Goal: Information Seeking & Learning: Learn about a topic

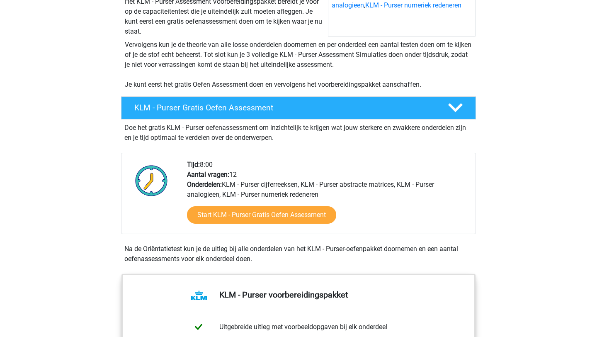
scroll to position [148, 0]
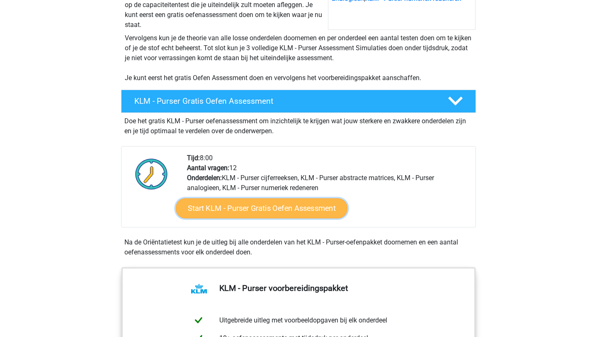
click at [223, 206] on link "Start KLM - Purser Gratis Oefen Assessment" at bounding box center [262, 208] width 172 height 20
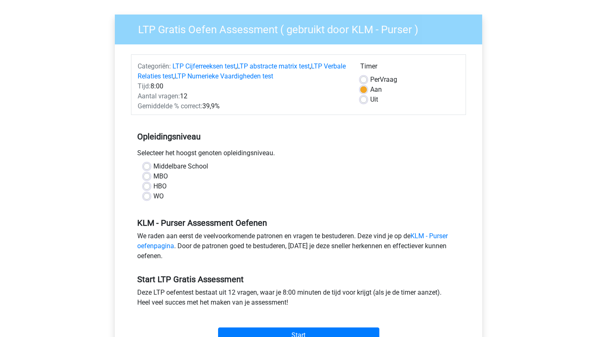
scroll to position [54, 0]
click at [153, 196] on label "WO" at bounding box center [158, 196] width 10 height 10
click at [145, 196] on input "WO" at bounding box center [146, 195] width 7 height 8
radio input "true"
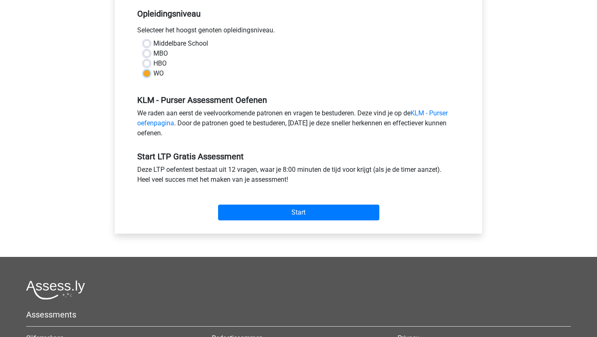
scroll to position [177, 0]
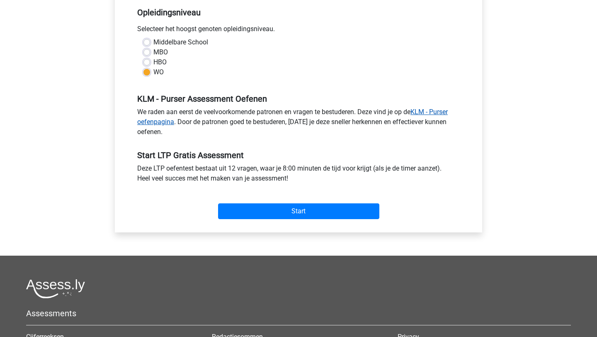
click at [434, 113] on link "KLM - Purser oefenpagina" at bounding box center [292, 117] width 310 height 18
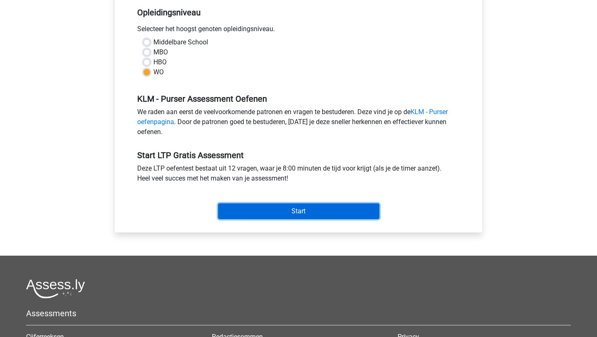
click at [315, 214] on input "Start" at bounding box center [298, 211] width 161 height 16
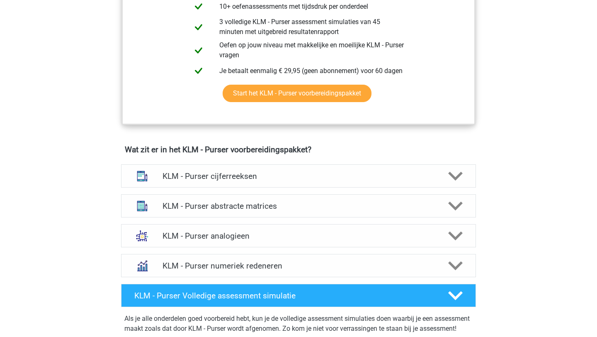
scroll to position [492, 0]
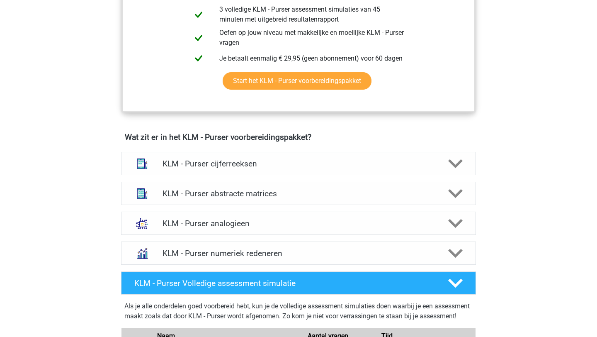
click at [385, 161] on h4 "KLM - Purser cijferreeksen" at bounding box center [298, 164] width 272 height 10
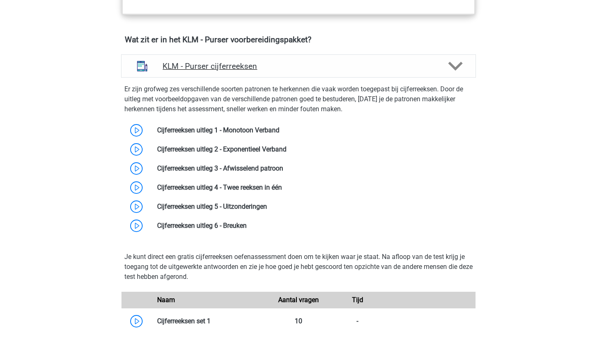
scroll to position [601, 0]
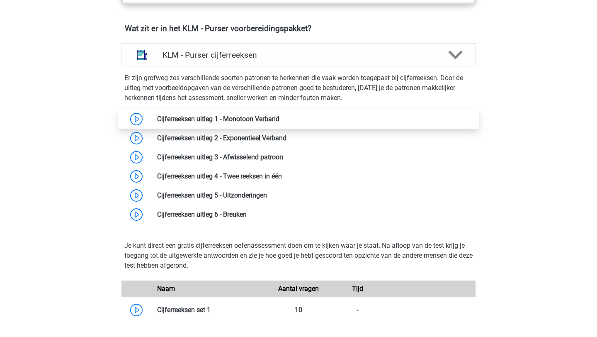
click at [279, 117] on link at bounding box center [279, 119] width 0 height 8
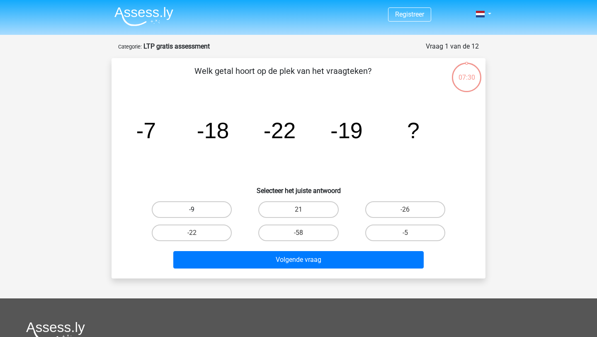
click at [200, 209] on label "-9" at bounding box center [192, 209] width 80 height 17
click at [197, 209] on input "-9" at bounding box center [194, 211] width 5 height 5
radio input "true"
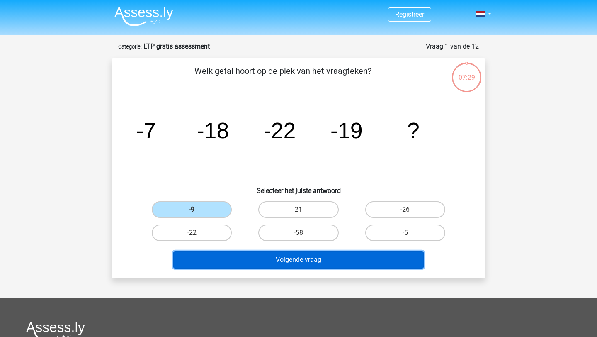
click at [308, 259] on button "Volgende vraag" at bounding box center [298, 259] width 251 height 17
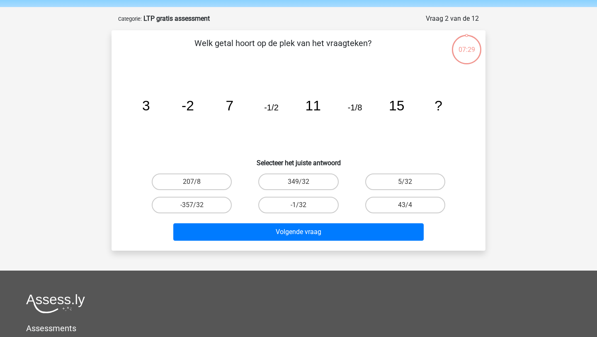
scroll to position [41, 0]
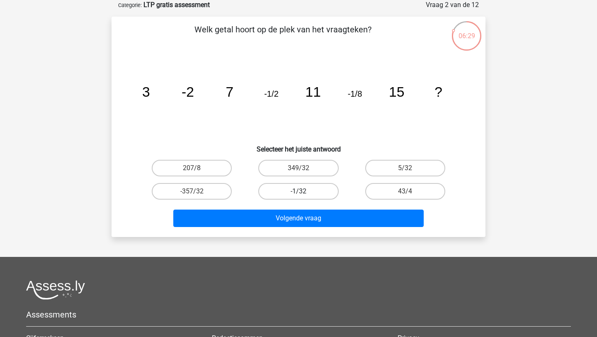
click at [304, 192] on label "-1/32" at bounding box center [298, 191] width 80 height 17
click at [304, 192] on input "-1/32" at bounding box center [300, 193] width 5 height 5
radio input "true"
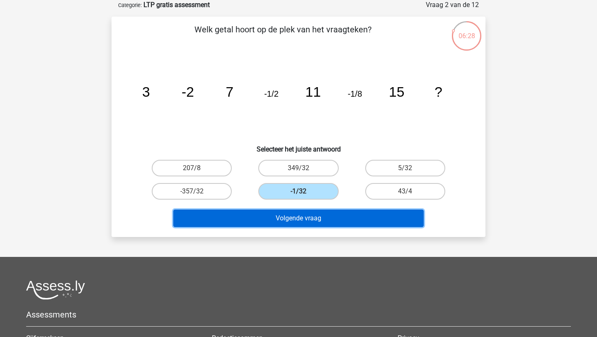
click at [299, 218] on button "Volgende vraag" at bounding box center [298, 217] width 251 height 17
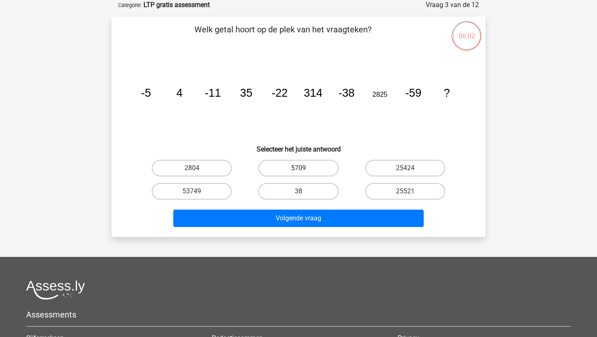
click at [314, 167] on label "5709" at bounding box center [298, 168] width 80 height 17
click at [304, 168] on input "5709" at bounding box center [300, 170] width 5 height 5
radio input "true"
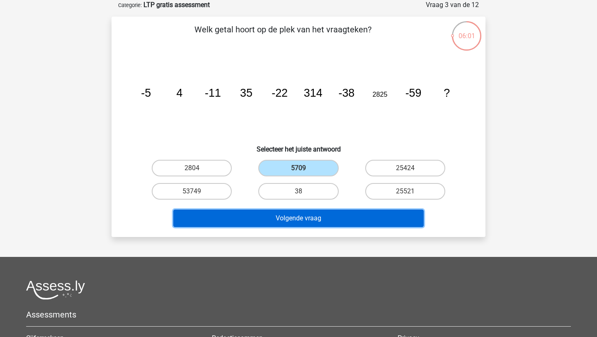
click at [302, 221] on button "Volgende vraag" at bounding box center [298, 217] width 251 height 17
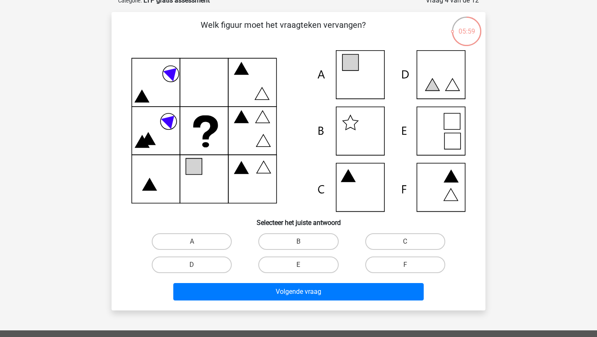
scroll to position [47, 0]
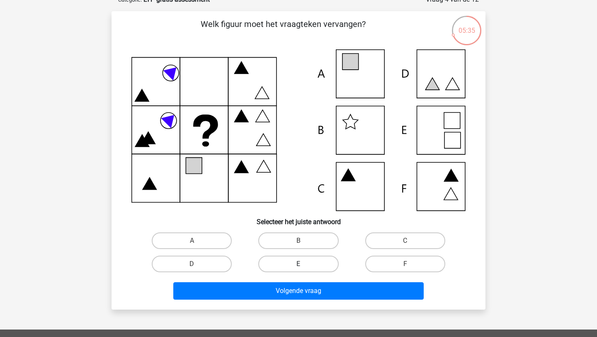
click at [308, 260] on label "E" at bounding box center [298, 263] width 80 height 17
click at [304, 264] on input "E" at bounding box center [300, 266] width 5 height 5
radio input "true"
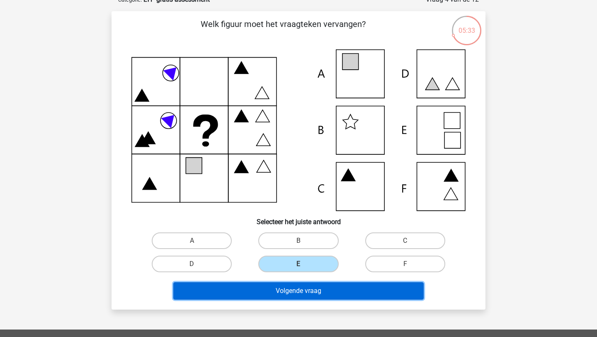
click at [303, 295] on button "Volgende vraag" at bounding box center [298, 290] width 251 height 17
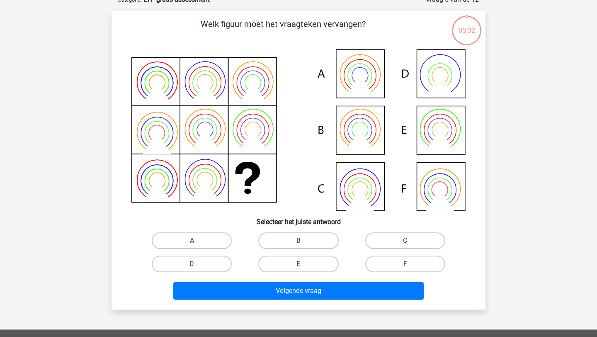
scroll to position [41, 0]
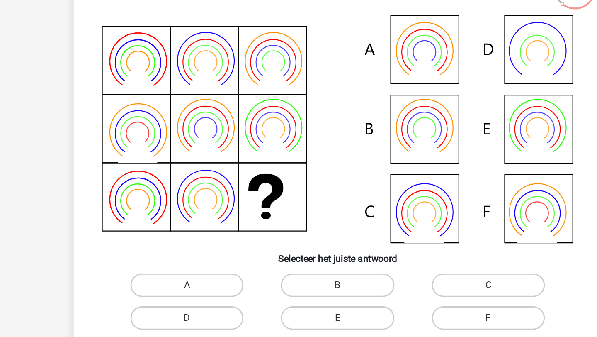
click at [214, 245] on label "A" at bounding box center [192, 246] width 80 height 17
click at [197, 246] on input "A" at bounding box center [194, 248] width 5 height 5
radio input "true"
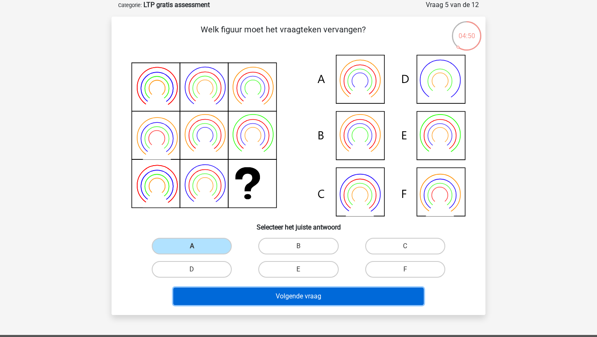
click at [321, 299] on button "Volgende vraag" at bounding box center [298, 295] width 251 height 17
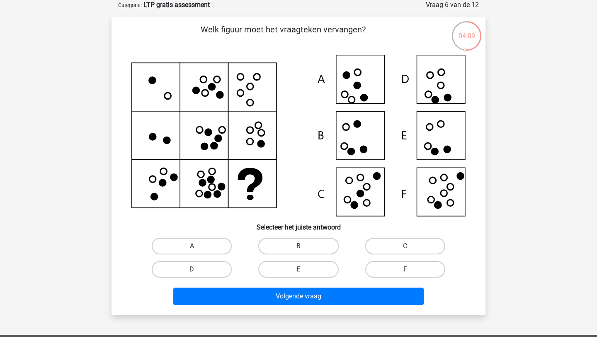
click at [309, 264] on label "E" at bounding box center [298, 269] width 80 height 17
click at [304, 269] on input "E" at bounding box center [300, 271] width 5 height 5
radio input "true"
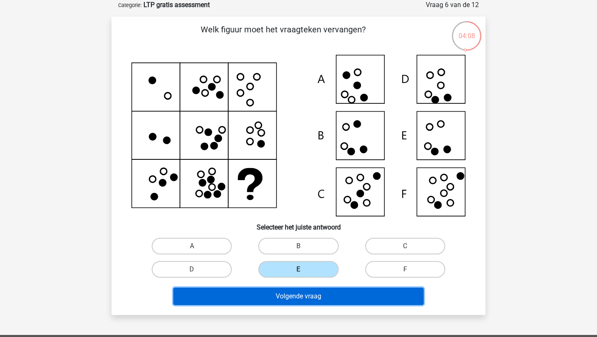
click at [301, 301] on button "Volgende vraag" at bounding box center [298, 295] width 251 height 17
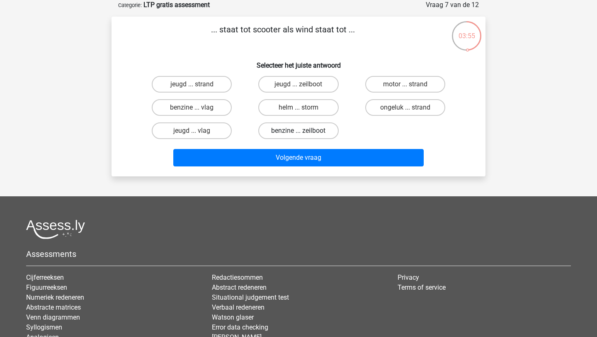
click at [293, 131] on label "benzine ... zeilboot" at bounding box center [298, 130] width 80 height 17
click at [298, 131] on input "benzine ... zeilboot" at bounding box center [300, 133] width 5 height 5
radio input "true"
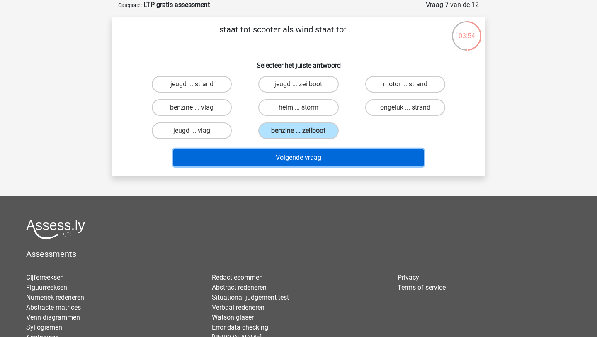
click at [297, 159] on button "Volgende vraag" at bounding box center [298, 157] width 251 height 17
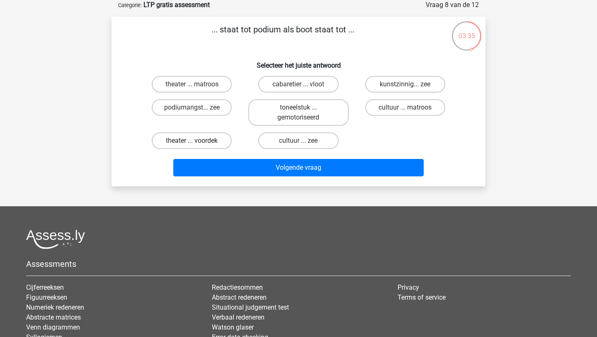
click at [214, 144] on label "theater ... voordek" at bounding box center [192, 140] width 80 height 17
click at [197, 144] on input "theater ... voordek" at bounding box center [194, 143] width 5 height 5
radio input "true"
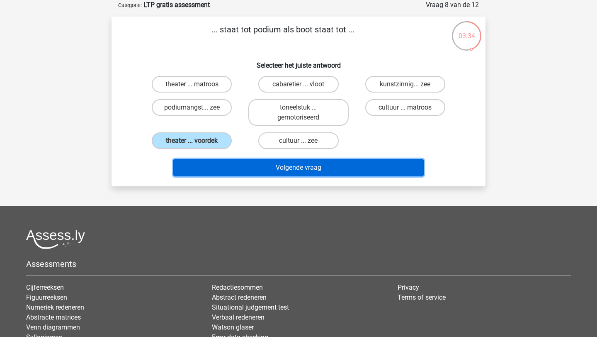
click at [275, 172] on button "Volgende vraag" at bounding box center [298, 167] width 251 height 17
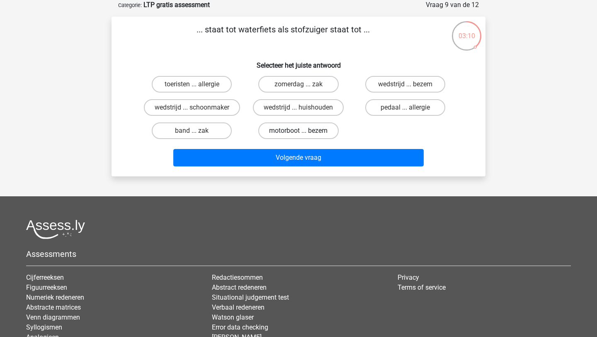
click at [305, 131] on label "motorboot ... bezem" at bounding box center [298, 130] width 80 height 17
click at [304, 131] on input "motorboot ... bezem" at bounding box center [300, 133] width 5 height 5
radio input "true"
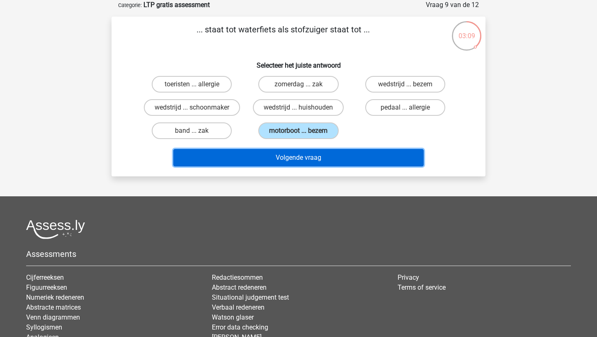
click at [305, 158] on button "Volgende vraag" at bounding box center [298, 157] width 251 height 17
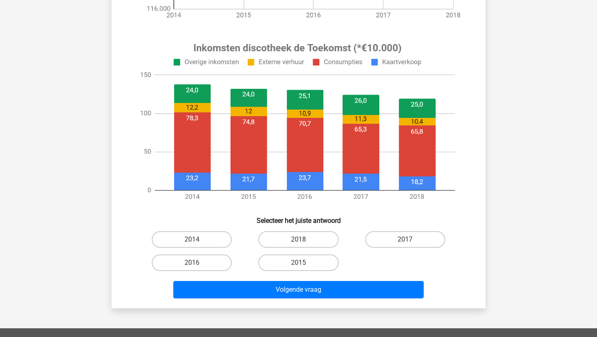
scroll to position [272, 0]
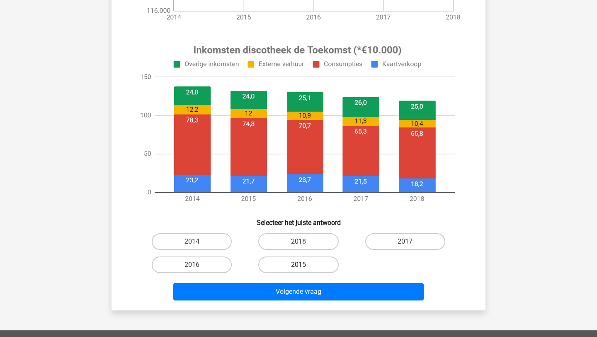
click at [318, 269] on label "2015" at bounding box center [298, 264] width 80 height 17
click at [304, 269] on input "2015" at bounding box center [300, 266] width 5 height 5
radio input "true"
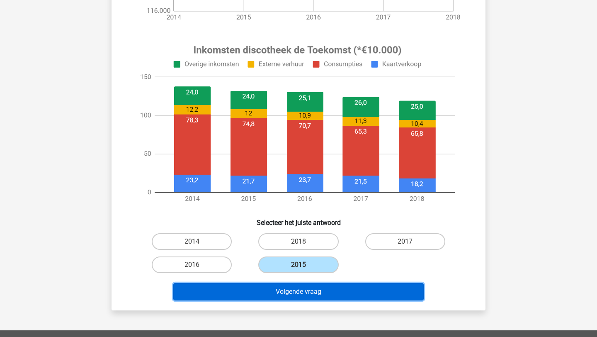
click at [321, 296] on button "Volgende vraag" at bounding box center [298, 291] width 251 height 17
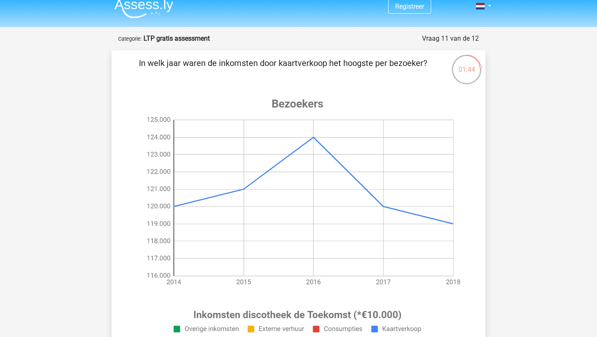
scroll to position [9, 0]
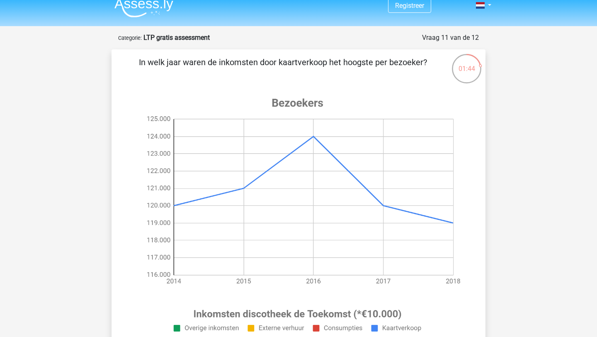
click at [356, 191] on image at bounding box center [297, 190] width 332 height 207
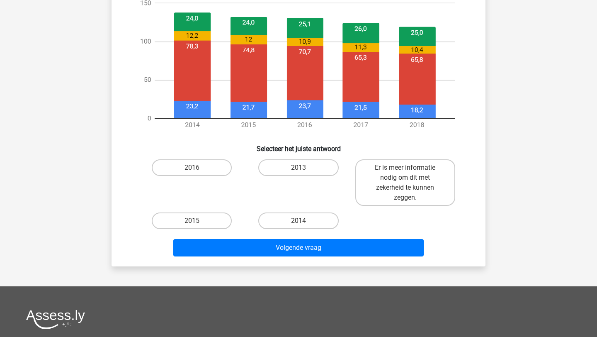
scroll to position [347, 0]
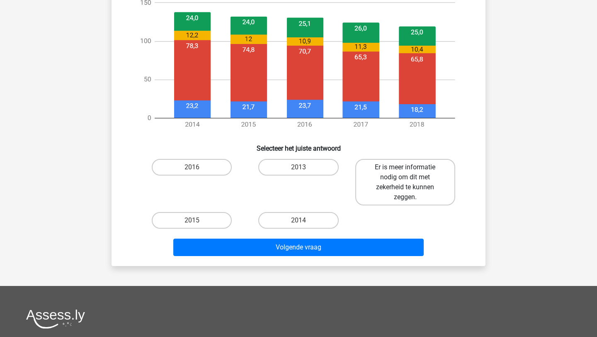
click at [393, 171] on label "Er is meer informatie nodig om dit met zekerheid te kunnen zeggen." at bounding box center [405, 182] width 100 height 46
click at [405, 171] on input "Er is meer informatie nodig om dit met zekerheid te kunnen zeggen." at bounding box center [407, 169] width 5 height 5
radio input "true"
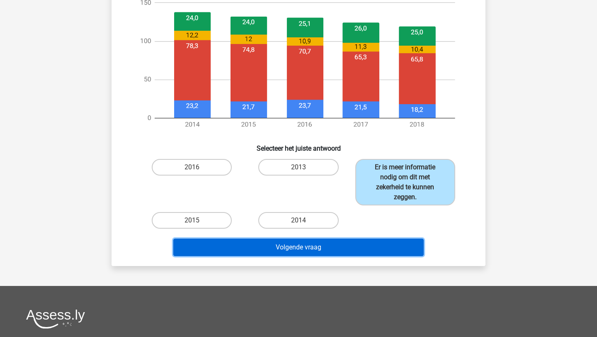
click at [341, 252] on button "Volgende vraag" at bounding box center [298, 246] width 251 height 17
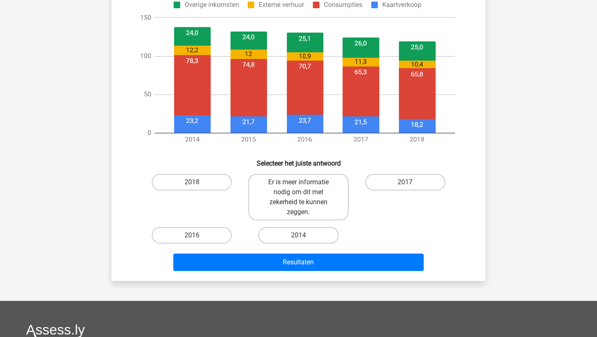
scroll to position [331, 0]
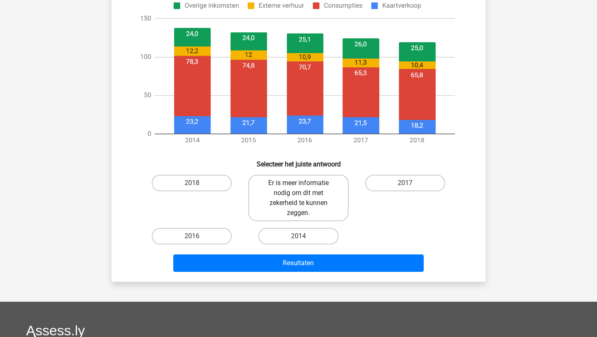
click at [310, 204] on label "Er is meer informatie nodig om dit met zekerheid te kunnen zeggen." at bounding box center [298, 198] width 100 height 46
click at [304, 188] on input "Er is meer informatie nodig om dit met zekerheid te kunnen zeggen." at bounding box center [300, 185] width 5 height 5
radio input "true"
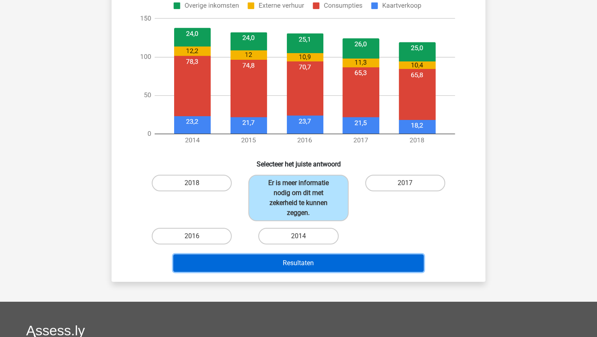
click at [327, 264] on button "Resultaten" at bounding box center [298, 262] width 251 height 17
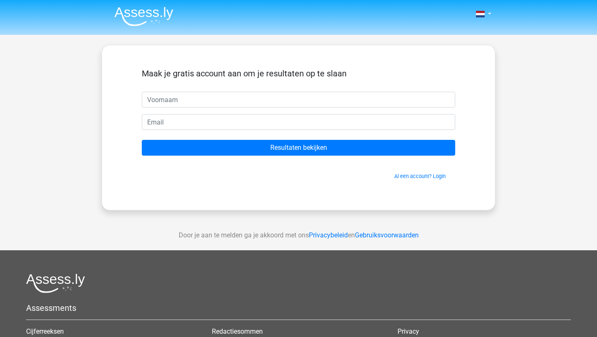
click at [218, 102] on input "text" at bounding box center [298, 100] width 313 height 16
type input "Marlous"
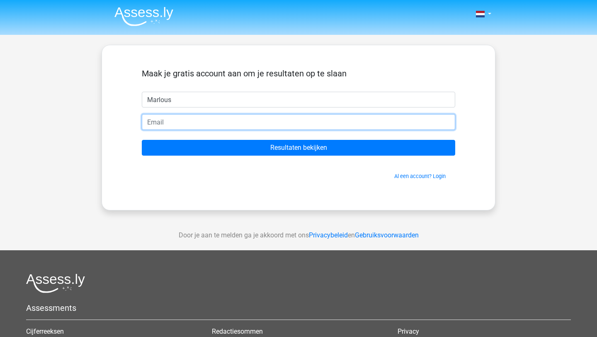
click at [204, 126] on input "email" at bounding box center [298, 122] width 313 height 16
type input "[EMAIL_ADDRESS][DOMAIN_NAME]"
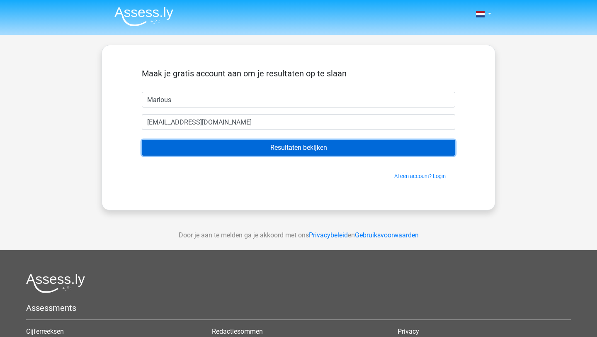
click at [234, 145] on input "Resultaten bekijken" at bounding box center [298, 148] width 313 height 16
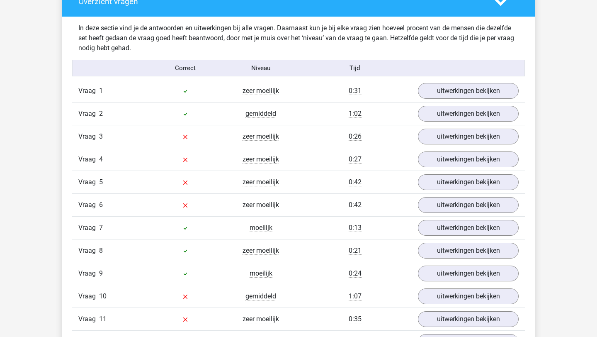
scroll to position [868, 0]
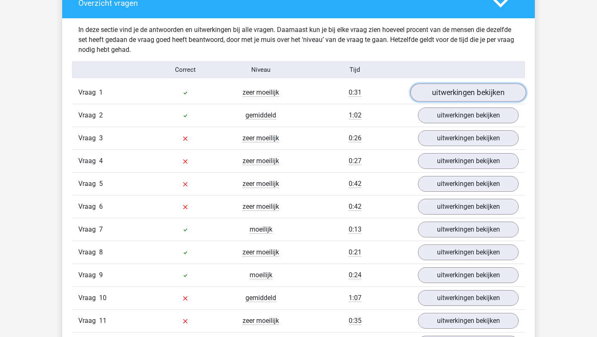
click at [450, 87] on link "uitwerkingen bekijken" at bounding box center [468, 93] width 116 height 18
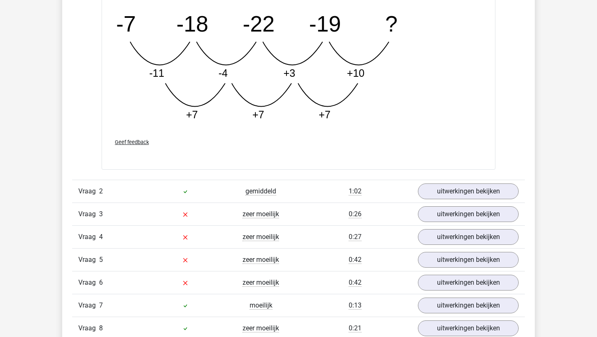
scroll to position [1214, 0]
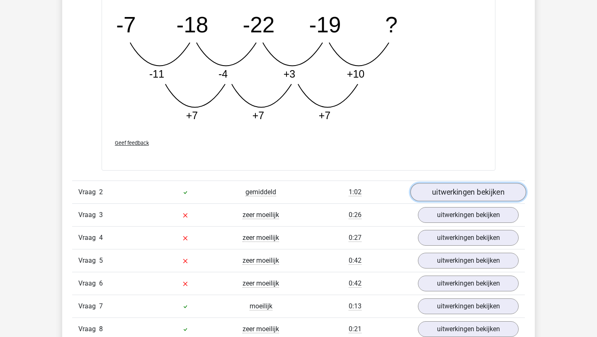
click at [458, 194] on link "uitwerkingen bekijken" at bounding box center [468, 192] width 116 height 18
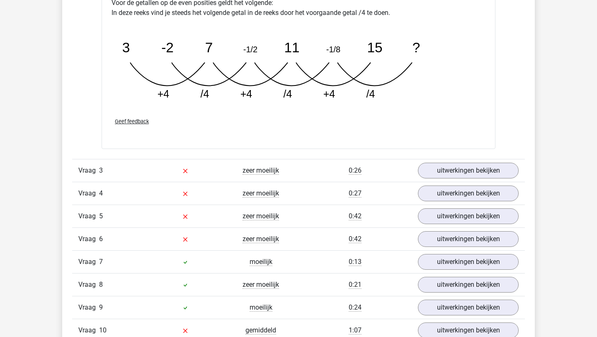
scroll to position [1662, 0]
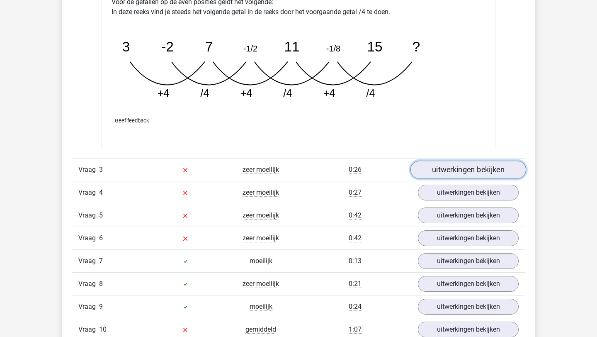
click at [479, 167] on link "uitwerkingen bekijken" at bounding box center [468, 169] width 116 height 18
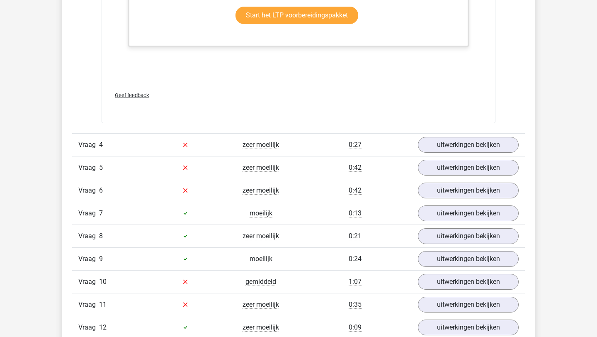
scroll to position [2221, 0]
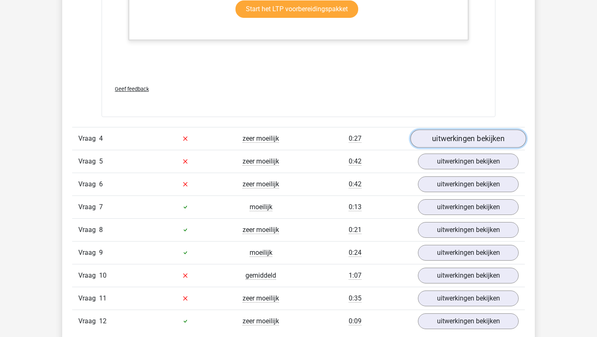
click at [463, 138] on link "uitwerkingen bekijken" at bounding box center [468, 138] width 116 height 18
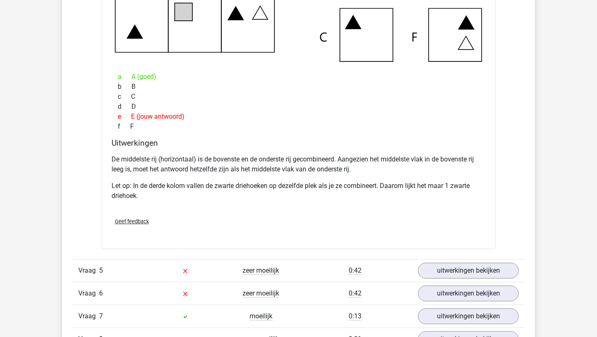
scroll to position [2595, 0]
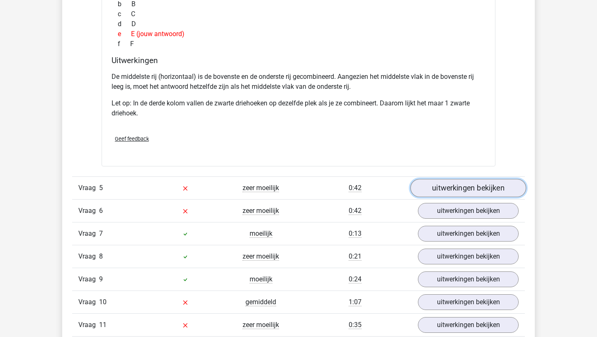
click at [461, 189] on link "uitwerkingen bekijken" at bounding box center [468, 188] width 116 height 18
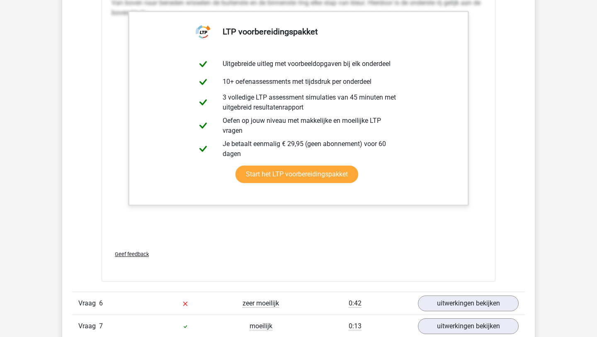
scroll to position [3133, 0]
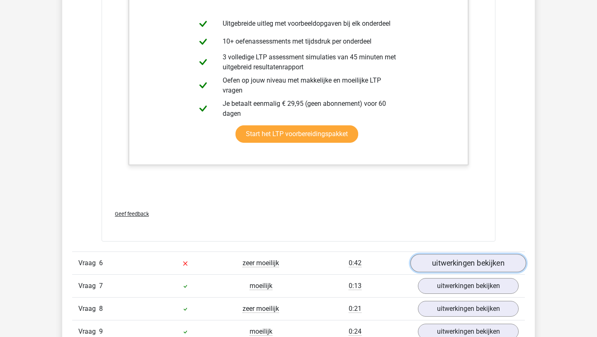
click at [441, 265] on link "uitwerkingen bekijken" at bounding box center [468, 263] width 116 height 18
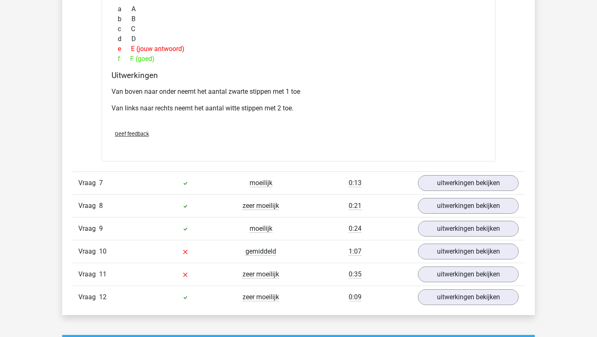
scroll to position [3620, 0]
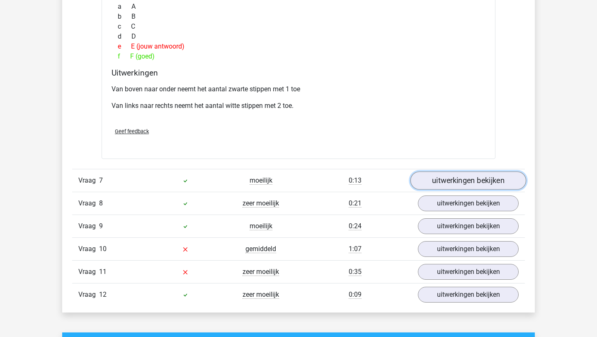
click at [460, 184] on link "uitwerkingen bekijken" at bounding box center [468, 181] width 116 height 18
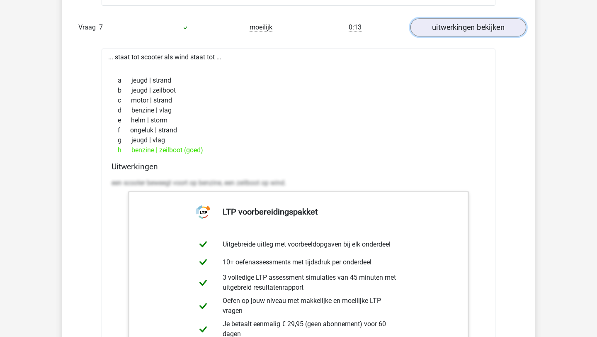
scroll to position [3998, 0]
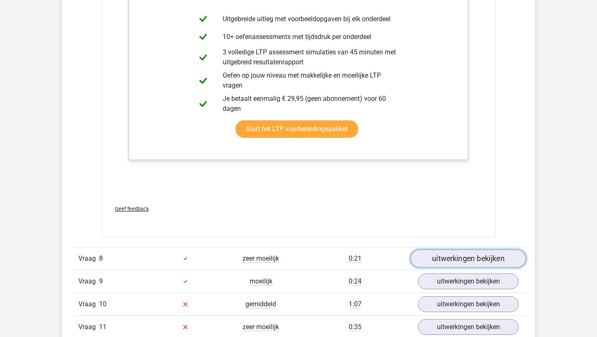
click at [457, 267] on link "uitwerkingen bekijken" at bounding box center [468, 258] width 116 height 18
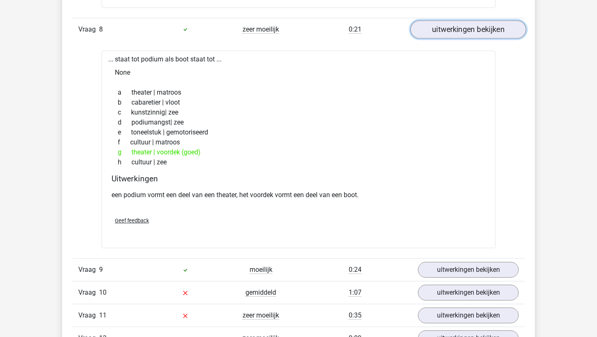
scroll to position [4228, 0]
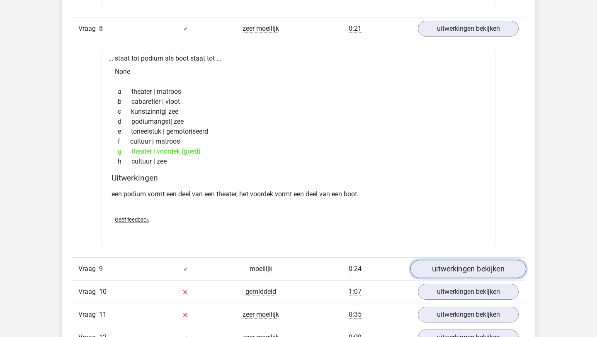
click at [451, 267] on link "uitwerkingen bekijken" at bounding box center [468, 268] width 116 height 18
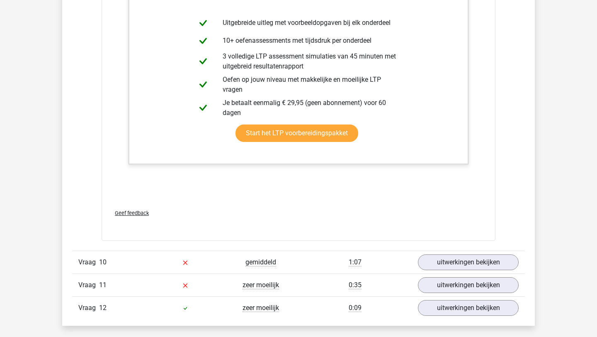
scroll to position [4700, 0]
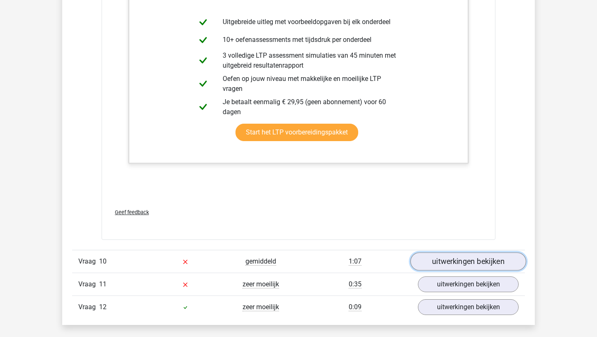
click at [458, 264] on link "uitwerkingen bekijken" at bounding box center [468, 261] width 116 height 18
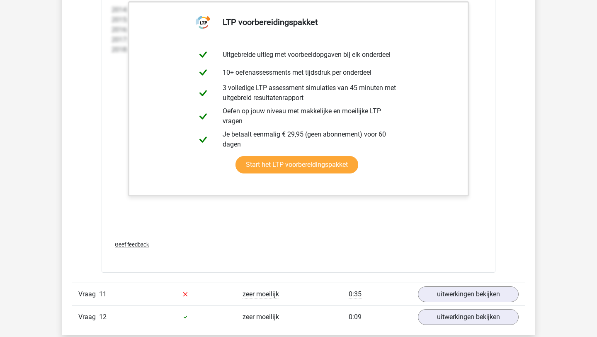
scroll to position [5522, 0]
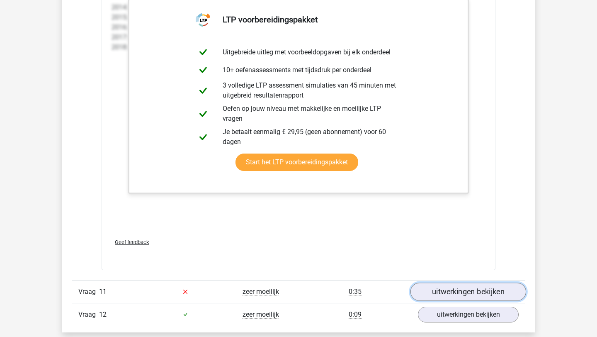
click at [454, 293] on link "uitwerkingen bekijken" at bounding box center [468, 291] width 116 height 18
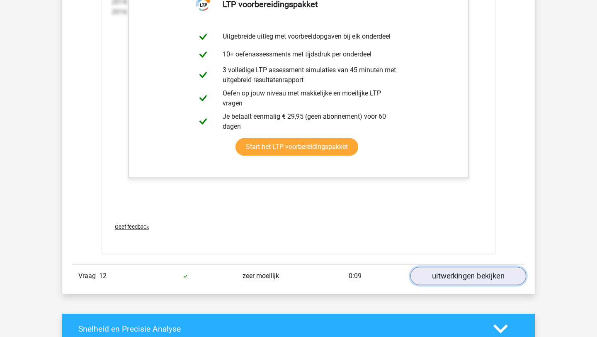
click at [471, 275] on link "uitwerkingen bekijken" at bounding box center [468, 276] width 116 height 18
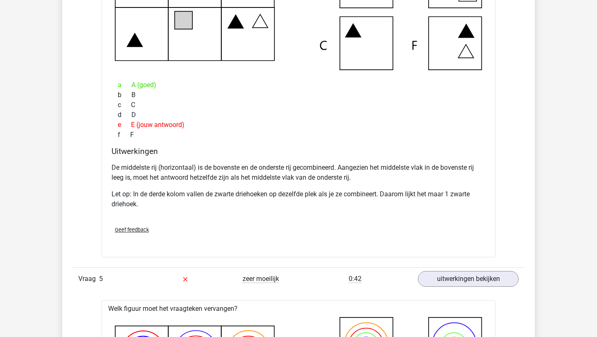
scroll to position [2502, 0]
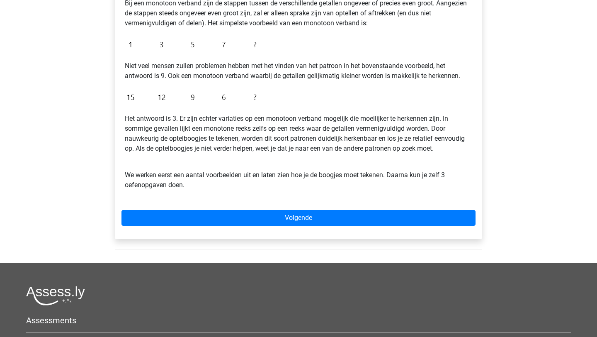
scroll to position [175, 0]
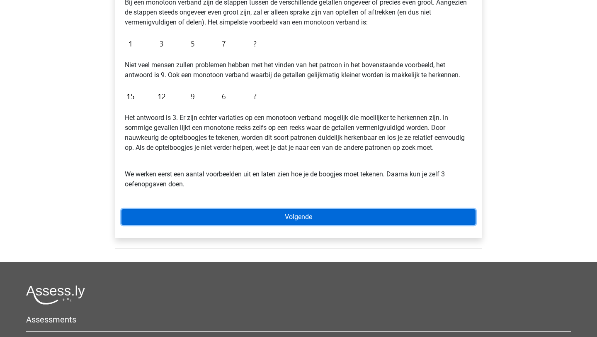
click at [280, 222] on link "Volgende" at bounding box center [298, 217] width 354 height 16
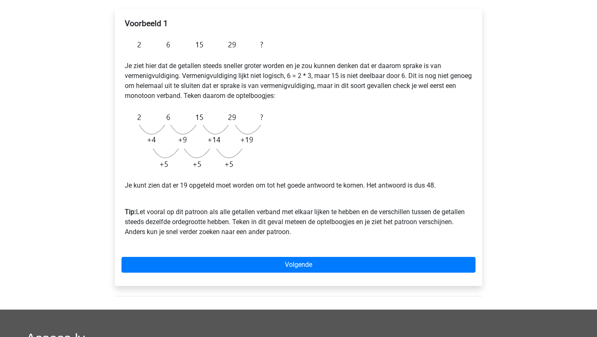
scroll to position [142, 0]
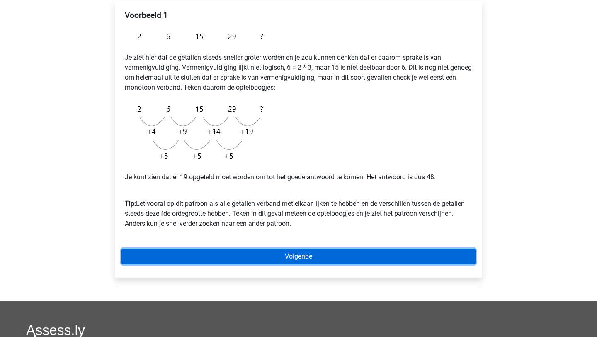
click at [253, 259] on link "Volgende" at bounding box center [298, 256] width 354 height 16
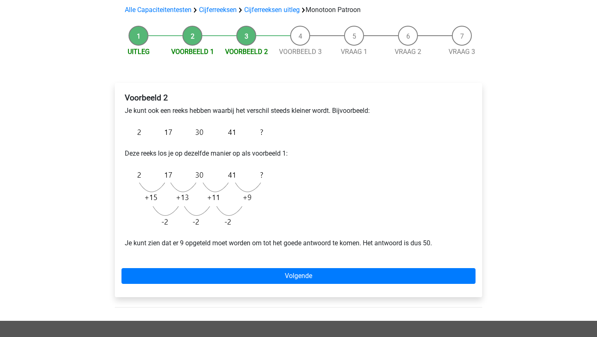
scroll to position [64, 0]
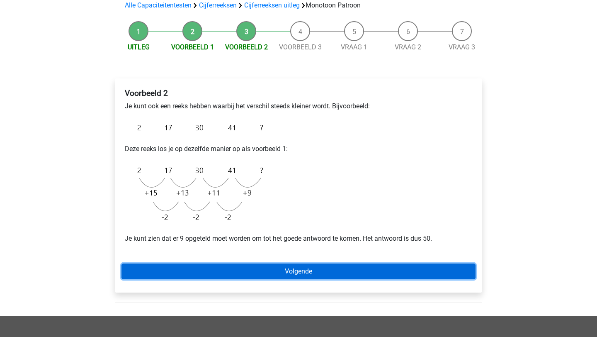
click at [300, 274] on link "Volgende" at bounding box center [298, 271] width 354 height 16
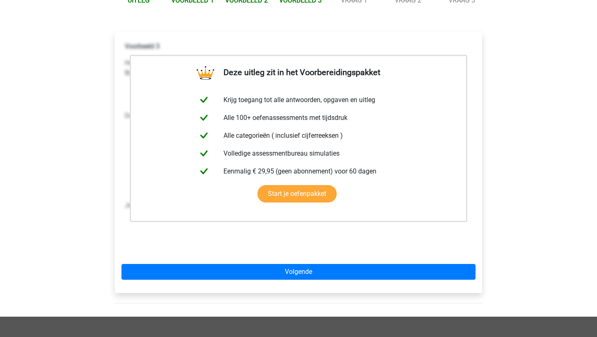
scroll to position [114, 0]
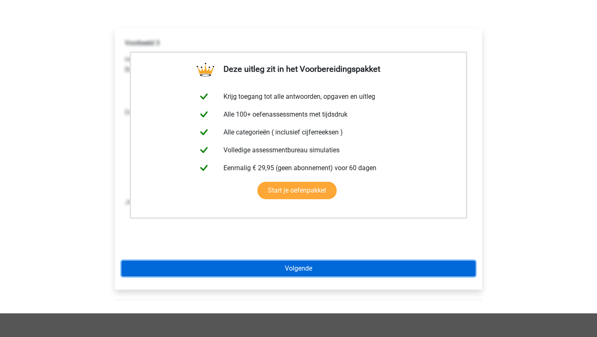
click at [300, 274] on link "Volgende" at bounding box center [298, 268] width 354 height 16
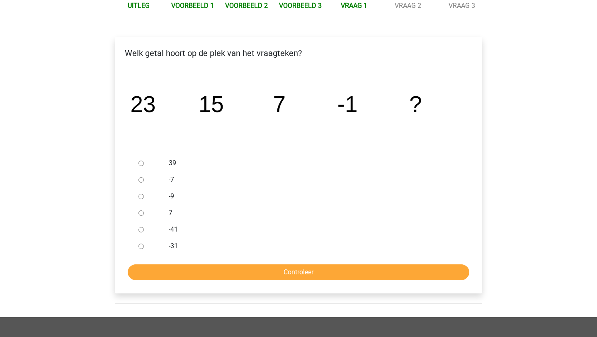
scroll to position [109, 0]
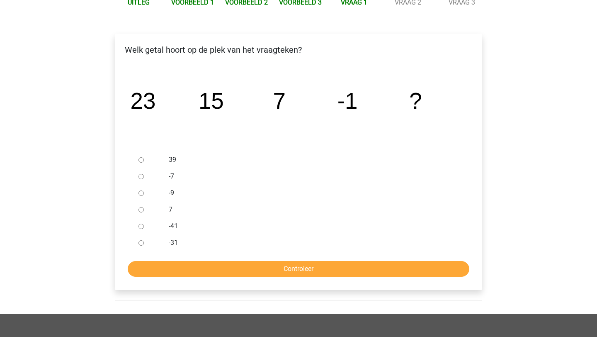
click at [141, 195] on input "-9" at bounding box center [140, 192] width 5 height 5
radio input "true"
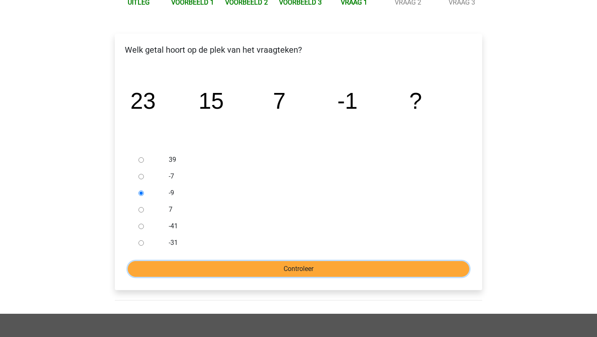
click at [303, 272] on input "Controleer" at bounding box center [299, 269] width 342 height 16
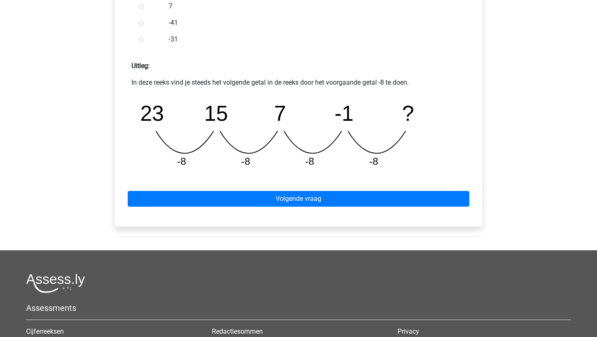
scroll to position [324, 0]
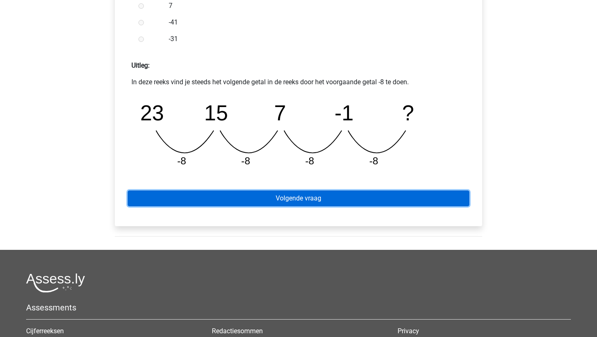
click at [309, 193] on link "Volgende vraag" at bounding box center [299, 198] width 342 height 16
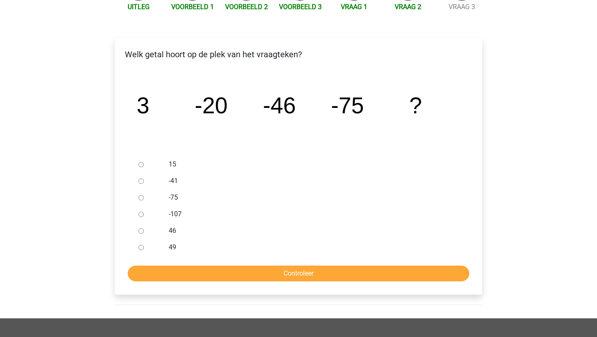
scroll to position [107, 0]
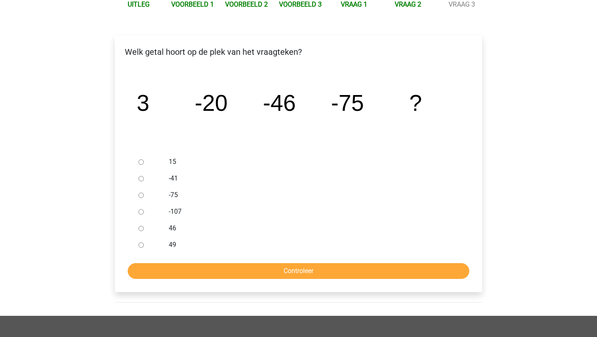
click at [140, 212] on input "-107" at bounding box center [140, 211] width 5 height 5
radio input "true"
click at [245, 266] on input "Controleer" at bounding box center [299, 271] width 342 height 16
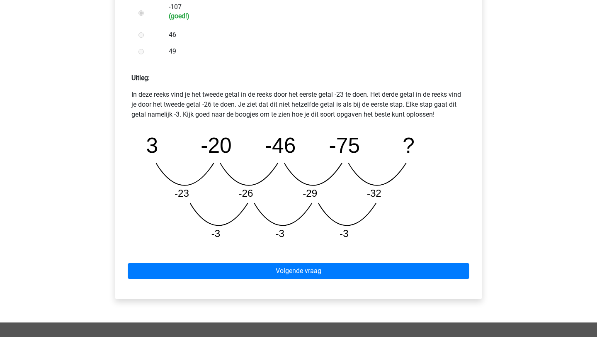
scroll to position [312, 0]
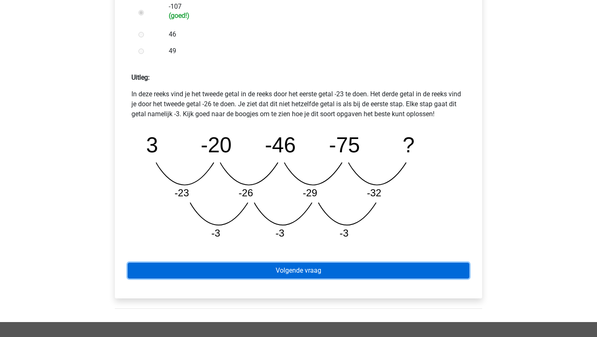
click at [300, 270] on link "Volgende vraag" at bounding box center [299, 270] width 342 height 16
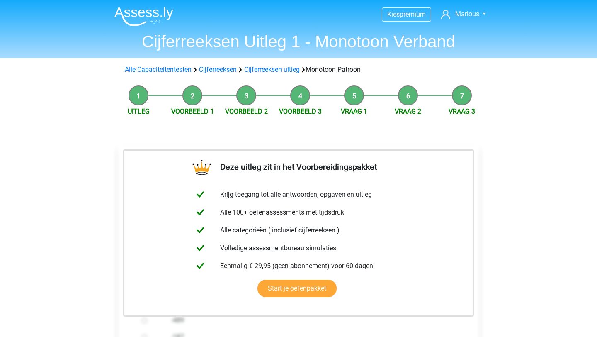
scroll to position [182, 0]
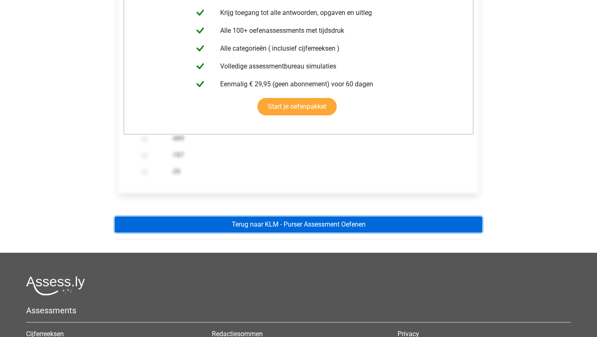
click at [341, 226] on link "Terug naar KLM - Purser Assessment Oefenen" at bounding box center [298, 224] width 367 height 16
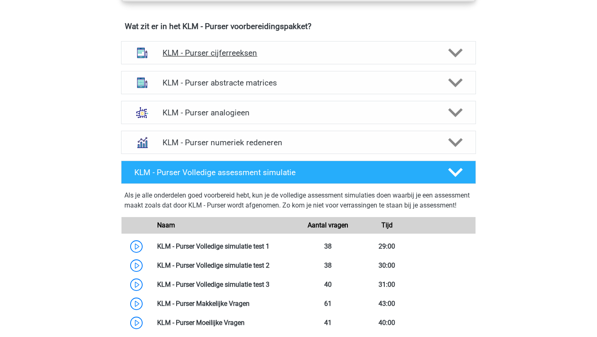
scroll to position [601, 0]
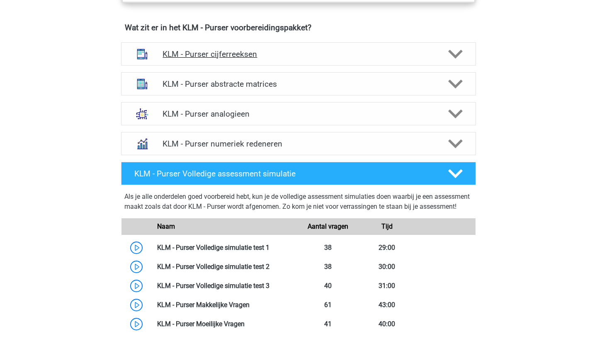
click at [288, 49] on h4 "KLM - Purser cijferreeksen" at bounding box center [298, 54] width 272 height 10
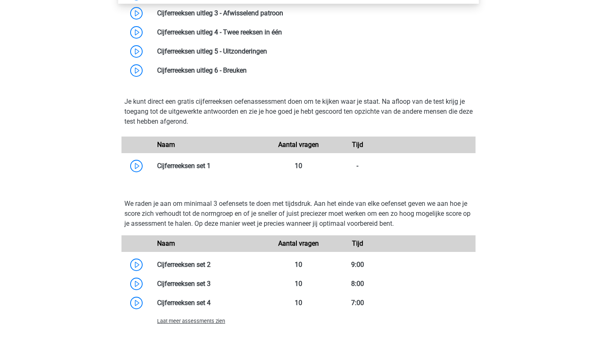
scroll to position [745, 0]
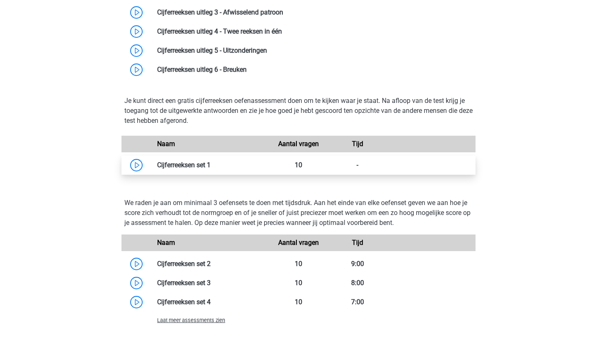
click at [211, 168] on link at bounding box center [211, 165] width 0 height 8
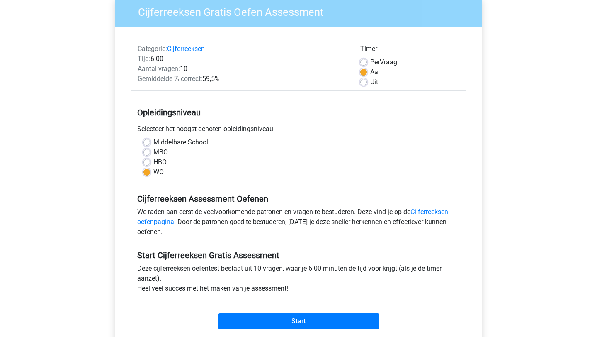
scroll to position [87, 0]
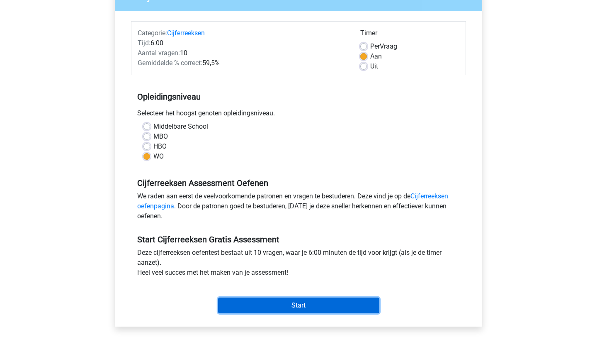
click at [267, 311] on input "Start" at bounding box center [298, 305] width 161 height 16
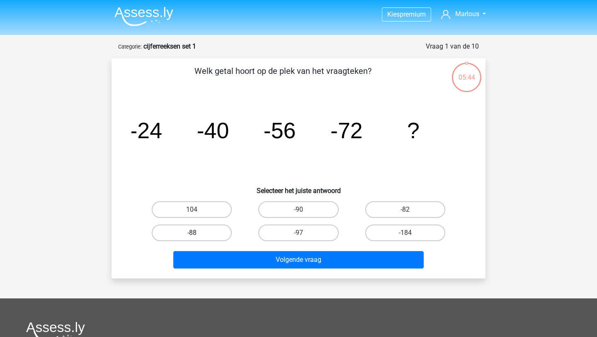
click at [212, 231] on label "-88" at bounding box center [192, 232] width 80 height 17
click at [197, 233] on input "-88" at bounding box center [194, 235] width 5 height 5
radio input "true"
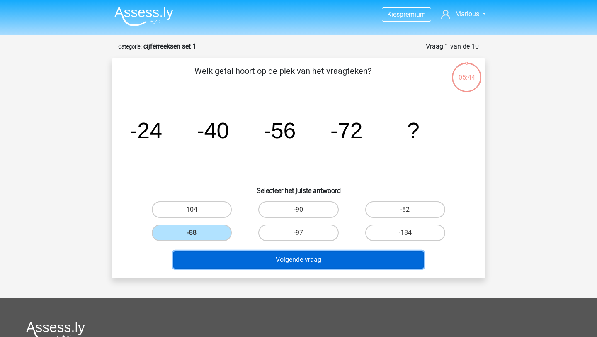
click at [251, 262] on button "Volgende vraag" at bounding box center [298, 259] width 251 height 17
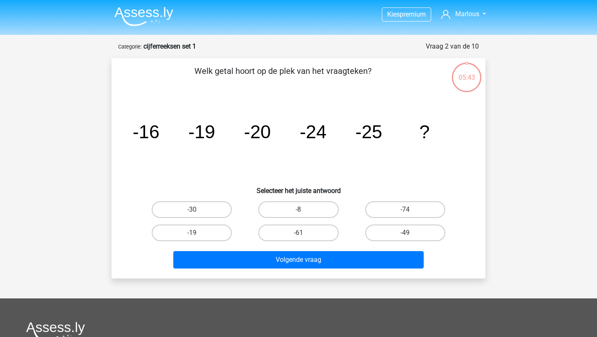
scroll to position [41, 0]
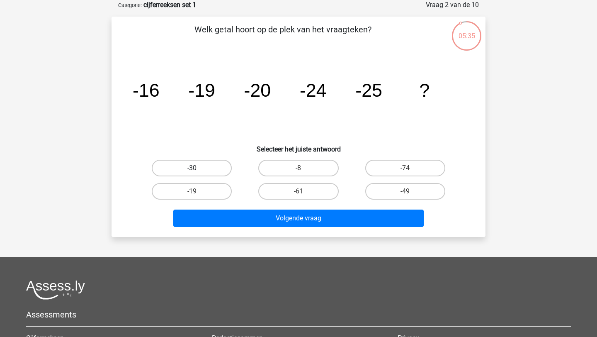
click at [195, 175] on label "-30" at bounding box center [192, 168] width 80 height 17
click at [195, 173] on input "-30" at bounding box center [194, 170] width 5 height 5
radio input "true"
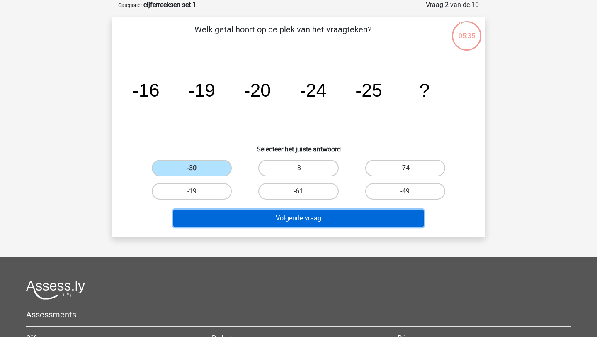
click at [272, 223] on button "Volgende vraag" at bounding box center [298, 217] width 251 height 17
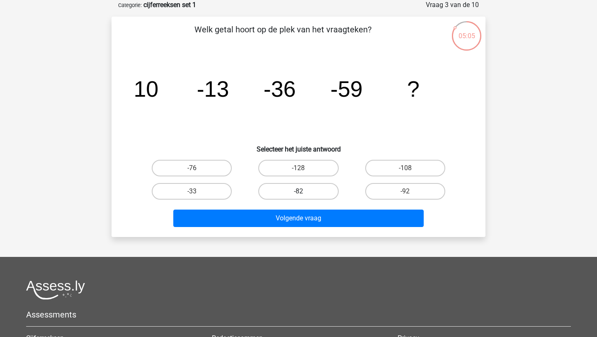
click at [312, 189] on label "-82" at bounding box center [298, 191] width 80 height 17
click at [304, 191] on input "-82" at bounding box center [300, 193] width 5 height 5
radio input "true"
click at [312, 228] on div "Volgende vraag" at bounding box center [298, 219] width 320 height 21
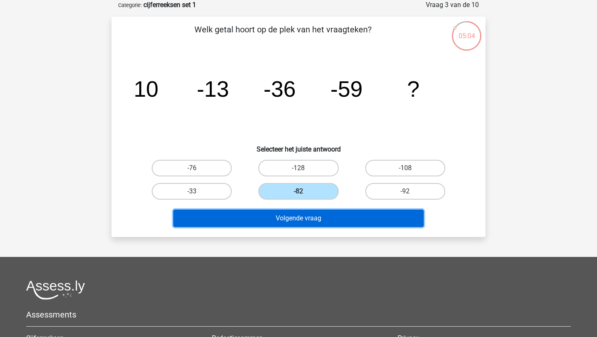
click at [326, 218] on button "Volgende vraag" at bounding box center [298, 217] width 251 height 17
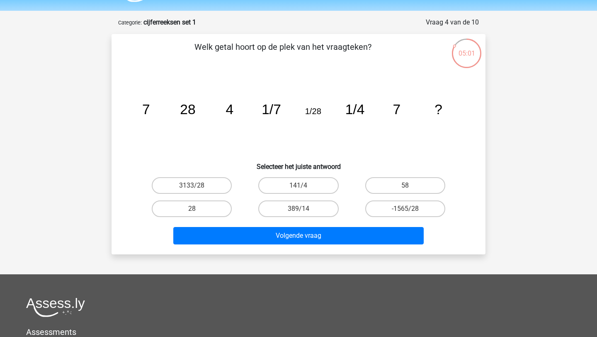
scroll to position [24, 0]
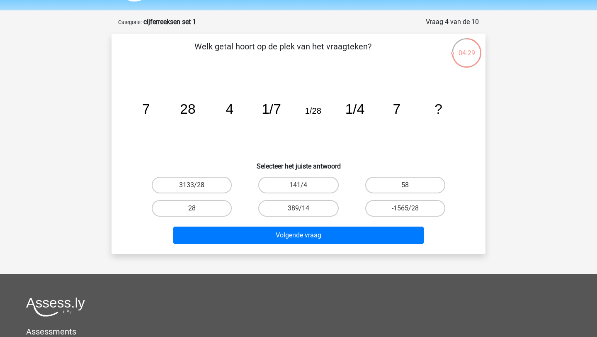
click at [220, 209] on label "28" at bounding box center [192, 208] width 80 height 17
click at [197, 209] on input "28" at bounding box center [194, 210] width 5 height 5
radio input "true"
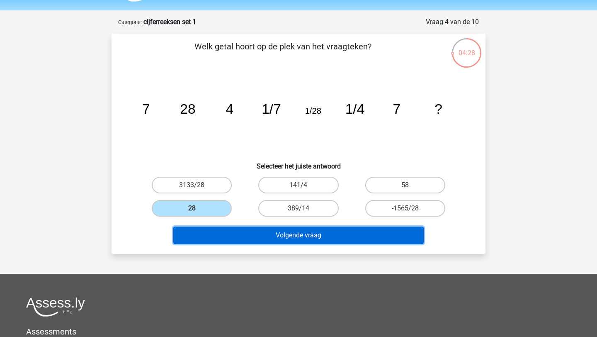
click at [267, 240] on button "Volgende vraag" at bounding box center [298, 234] width 251 height 17
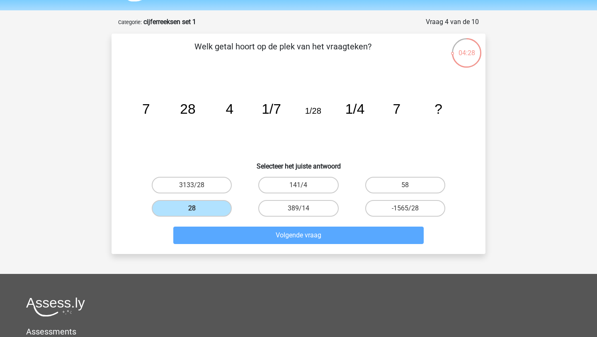
scroll to position [41, 0]
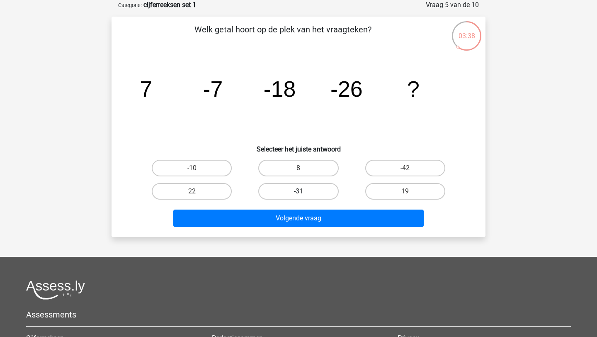
click at [311, 192] on label "-31" at bounding box center [298, 191] width 80 height 17
click at [304, 192] on input "-31" at bounding box center [300, 193] width 5 height 5
radio input "true"
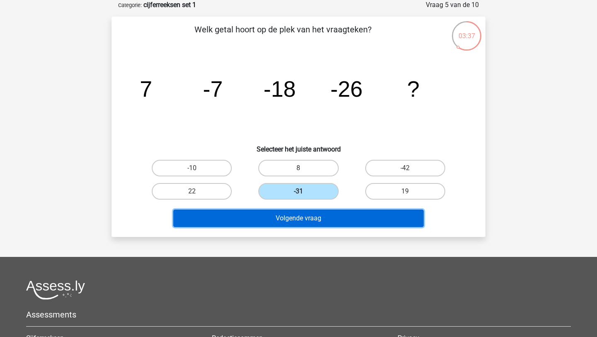
click at [312, 221] on button "Volgende vraag" at bounding box center [298, 217] width 251 height 17
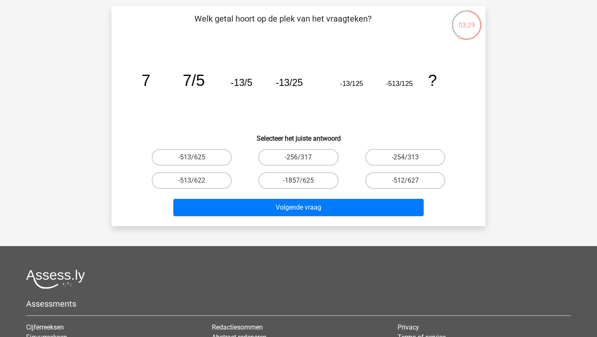
scroll to position [46, 0]
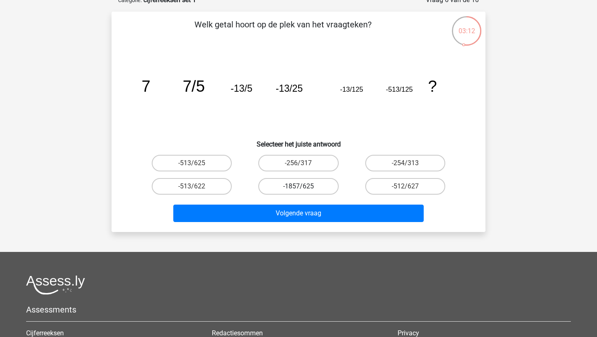
click at [312, 182] on label "-1857/625" at bounding box center [298, 186] width 80 height 17
click at [304, 186] on input "-1857/625" at bounding box center [300, 188] width 5 height 5
radio input "true"
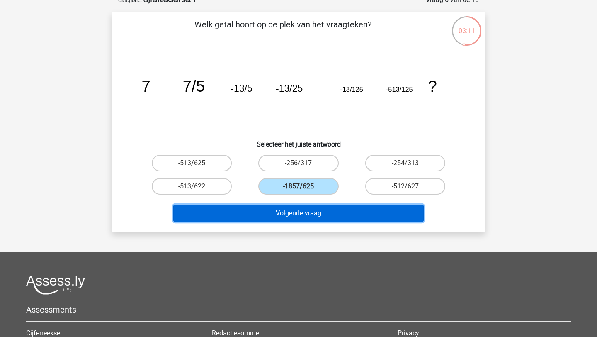
click at [333, 214] on button "Volgende vraag" at bounding box center [298, 212] width 251 height 17
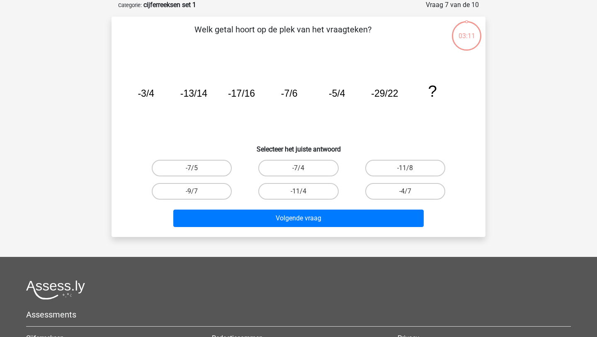
scroll to position [0, 0]
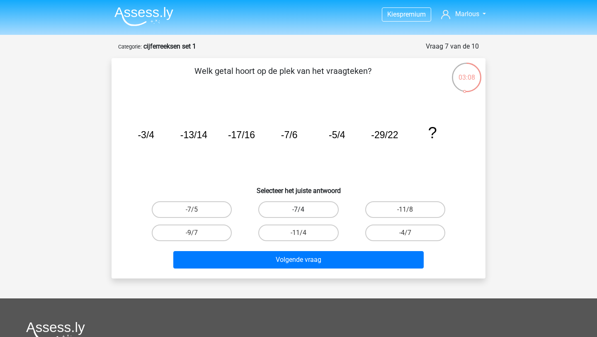
click at [319, 213] on label "-7/4" at bounding box center [298, 209] width 80 height 17
click at [304, 213] on input "-7/4" at bounding box center [300, 211] width 5 height 5
radio input "true"
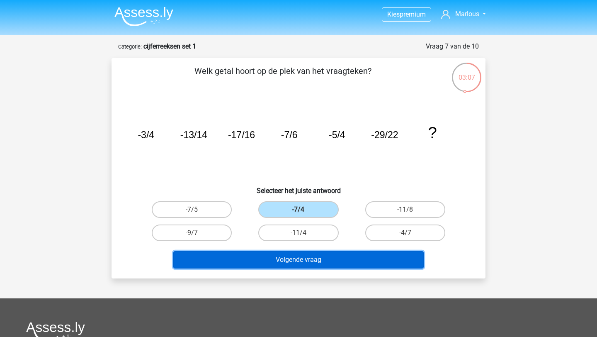
click at [318, 255] on button "Volgende vraag" at bounding box center [298, 259] width 251 height 17
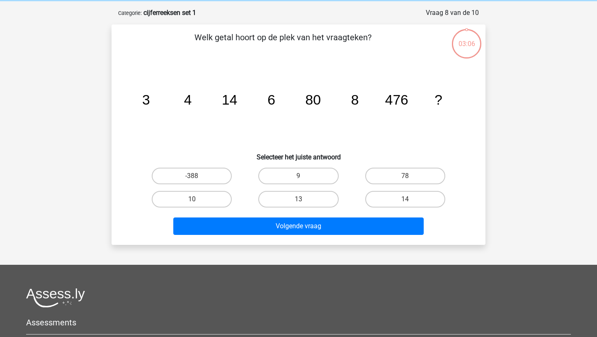
scroll to position [41, 0]
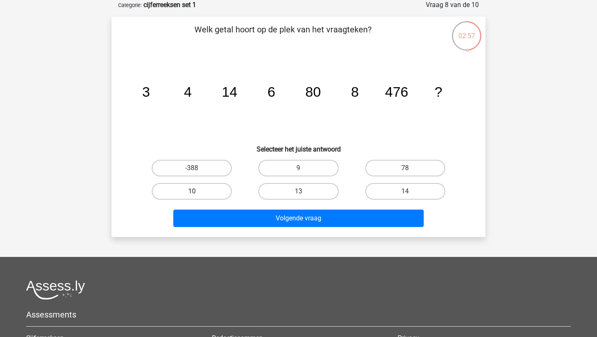
click at [226, 188] on label "10" at bounding box center [192, 191] width 80 height 17
click at [197, 191] on input "10" at bounding box center [194, 193] width 5 height 5
radio input "true"
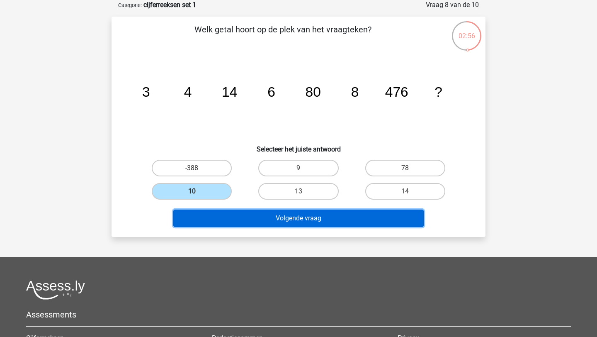
click at [267, 221] on button "Volgende vraag" at bounding box center [298, 217] width 251 height 17
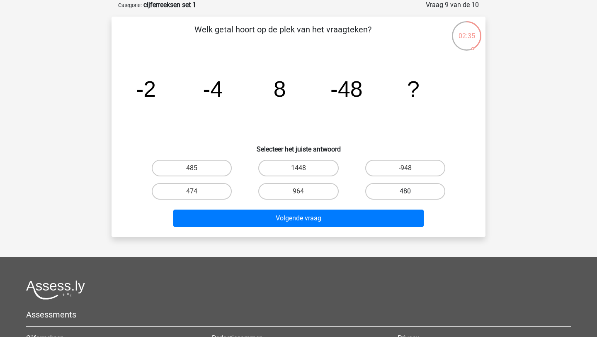
click at [390, 194] on label "480" at bounding box center [405, 191] width 80 height 17
click at [405, 194] on input "480" at bounding box center [407, 193] width 5 height 5
radio input "true"
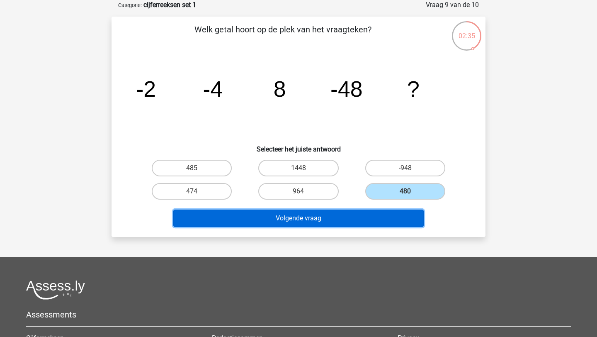
click at [357, 217] on button "Volgende vraag" at bounding box center [298, 217] width 251 height 17
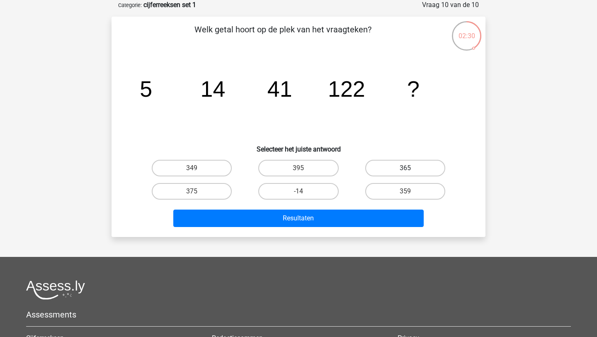
click at [378, 170] on label "365" at bounding box center [405, 168] width 80 height 17
click at [405, 170] on input "365" at bounding box center [407, 170] width 5 height 5
radio input "true"
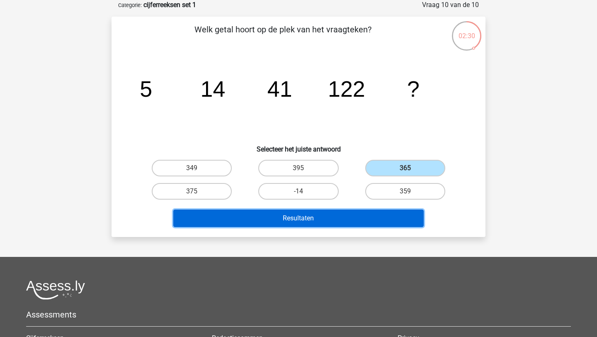
click at [343, 213] on button "Resultaten" at bounding box center [298, 217] width 251 height 17
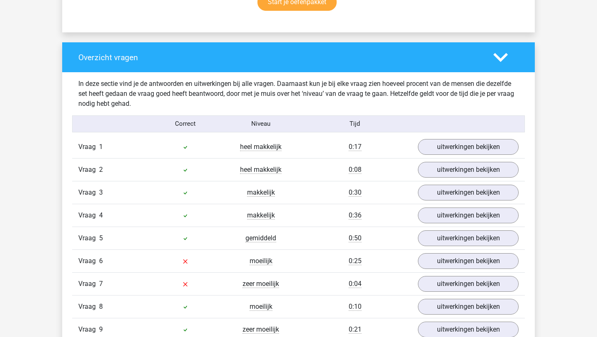
scroll to position [582, 0]
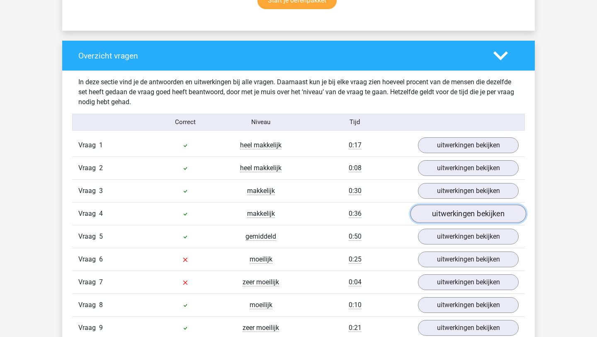
click at [441, 214] on link "uitwerkingen bekijken" at bounding box center [468, 213] width 116 height 18
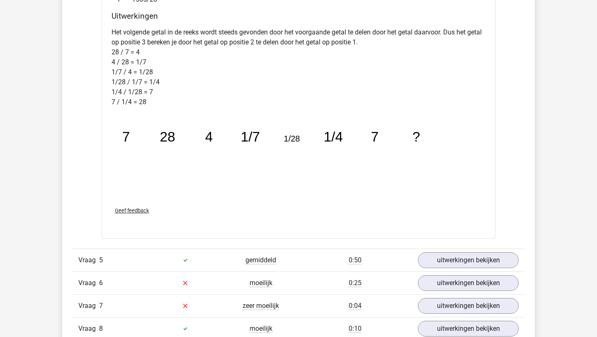
scroll to position [990, 0]
click at [459, 263] on link "uitwerkingen bekijken" at bounding box center [468, 259] width 116 height 18
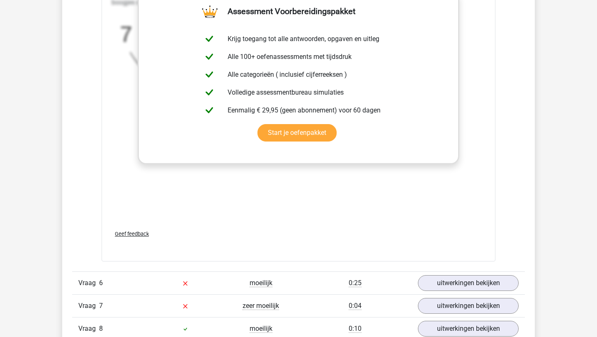
scroll to position [1501, 0]
click at [449, 286] on link "uitwerkingen bekijken" at bounding box center [468, 283] width 116 height 18
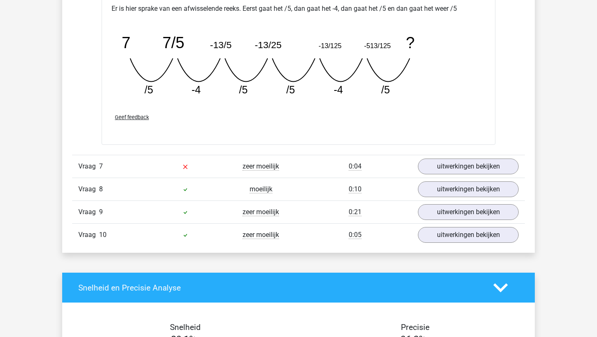
scroll to position [2007, 0]
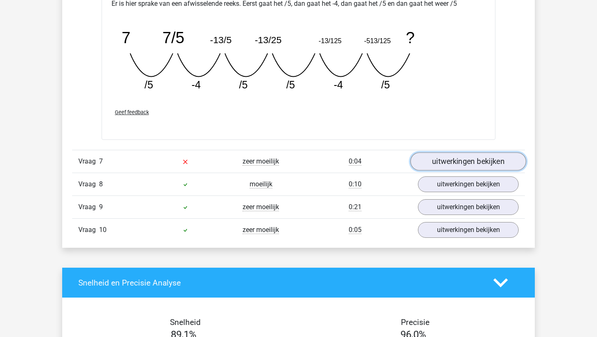
click at [471, 159] on link "uitwerkingen bekijken" at bounding box center [468, 161] width 116 height 18
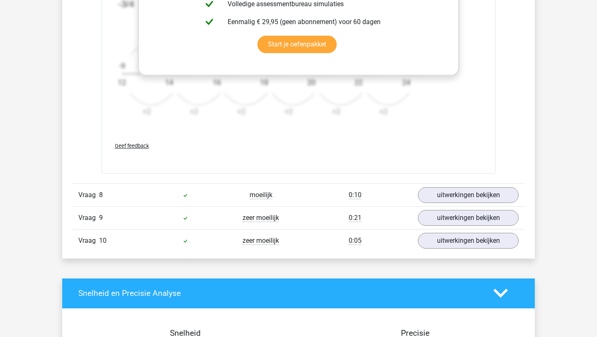
scroll to position [2525, 0]
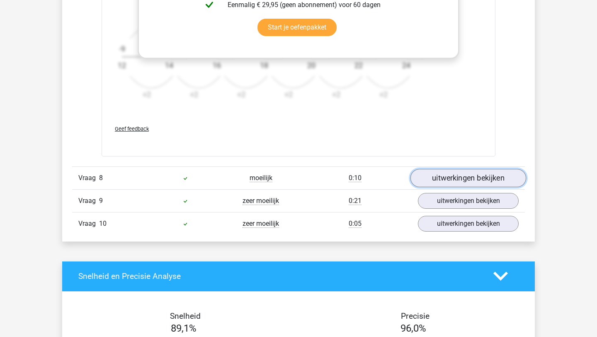
click at [465, 178] on link "uitwerkingen bekijken" at bounding box center [468, 178] width 116 height 18
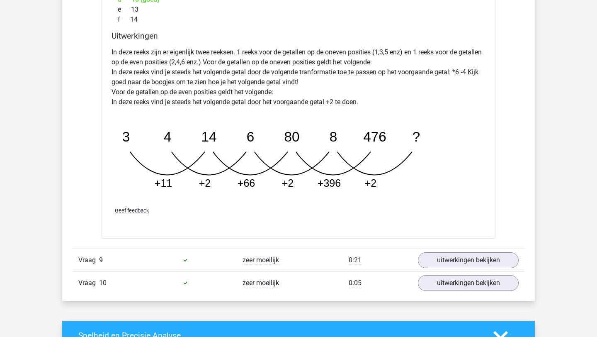
scroll to position [2880, 0]
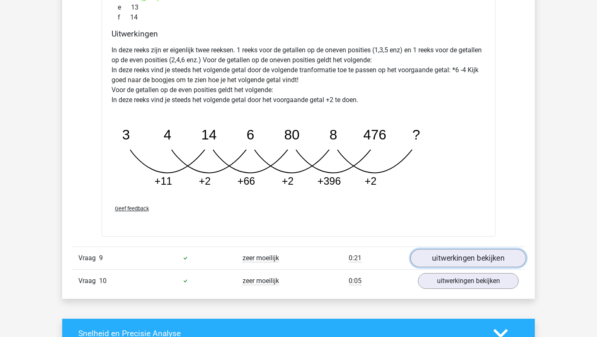
click at [453, 265] on link "uitwerkingen bekijken" at bounding box center [468, 258] width 116 height 18
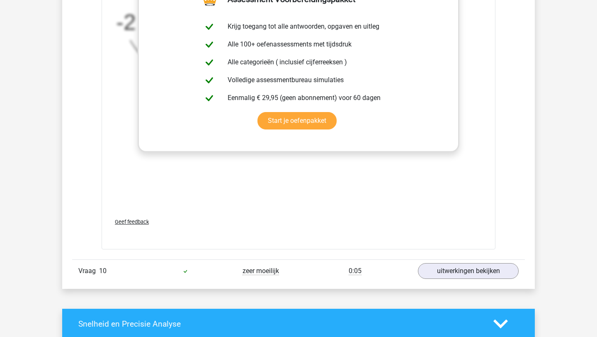
scroll to position [3426, 0]
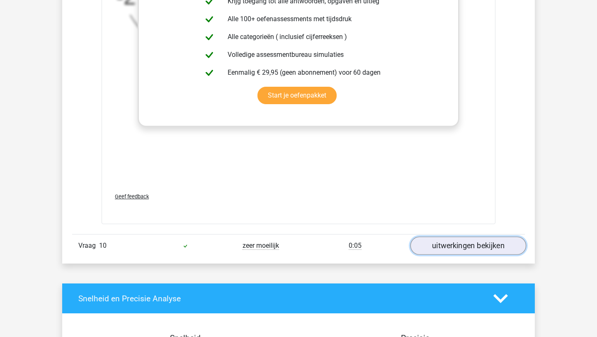
click at [478, 240] on link "uitwerkingen bekijken" at bounding box center [468, 245] width 116 height 18
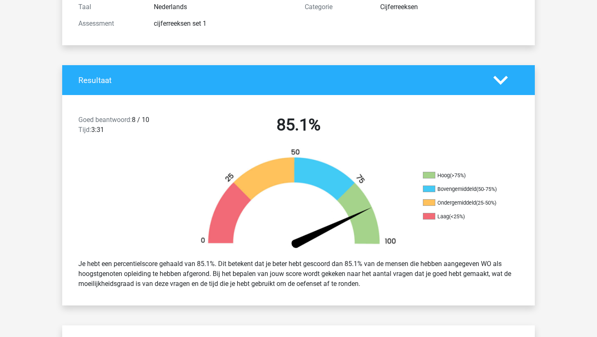
scroll to position [0, 0]
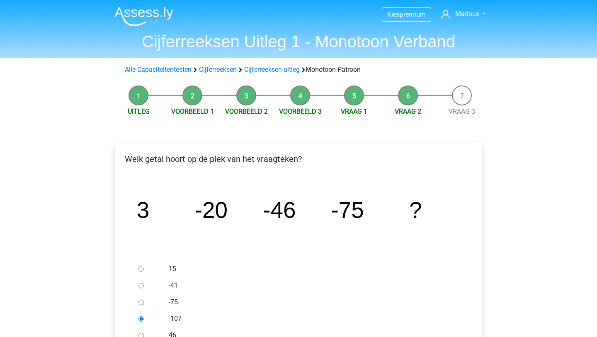
scroll to position [107, 0]
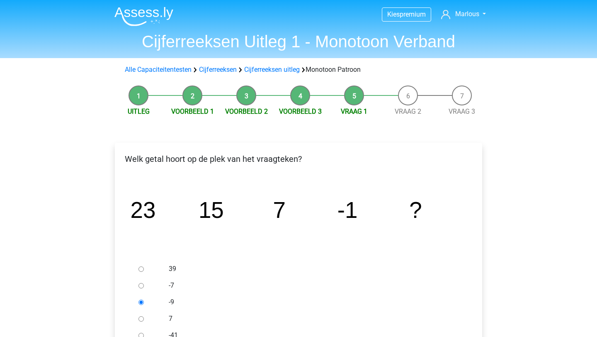
scroll to position [109, 0]
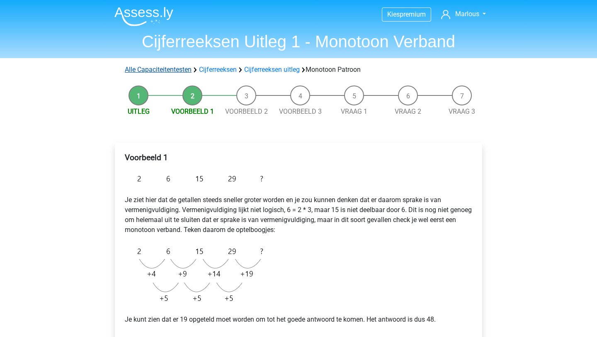
click at [180, 71] on link "Alle Capaciteitentesten" at bounding box center [158, 69] width 67 height 8
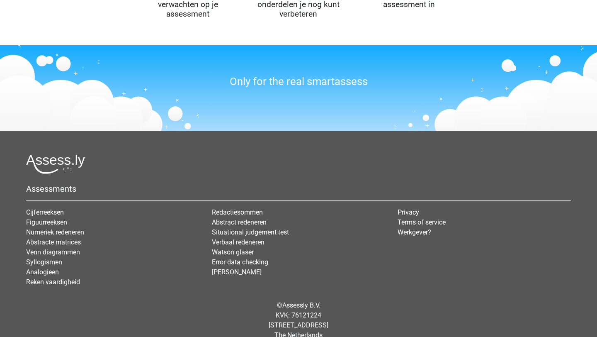
scroll to position [965, 0]
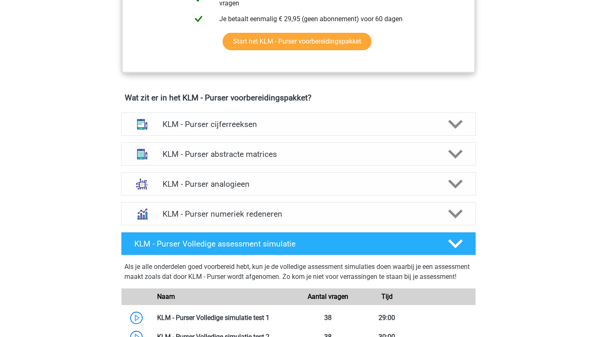
scroll to position [528, 0]
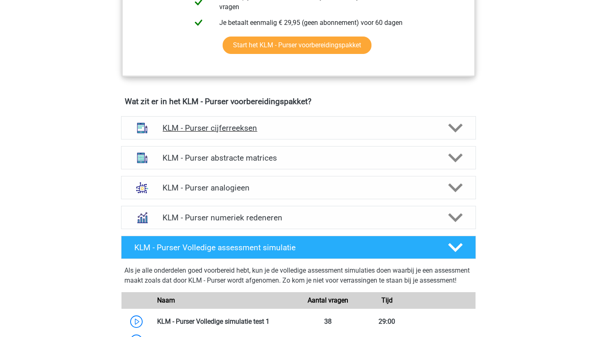
click at [190, 126] on h4 "KLM - Purser cijferreeksen" at bounding box center [298, 128] width 272 height 10
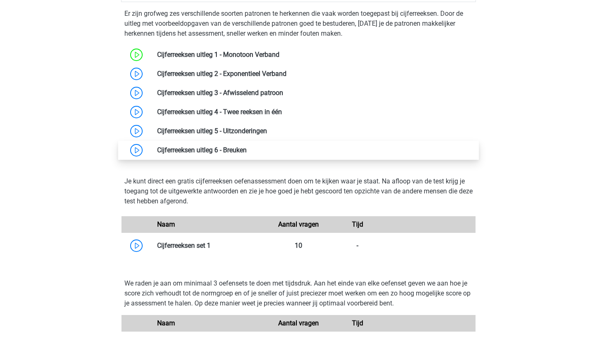
scroll to position [665, 0]
click at [247, 148] on link at bounding box center [247, 149] width 0 height 8
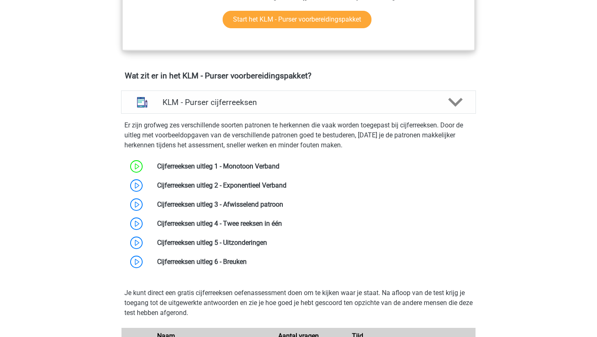
scroll to position [553, 0]
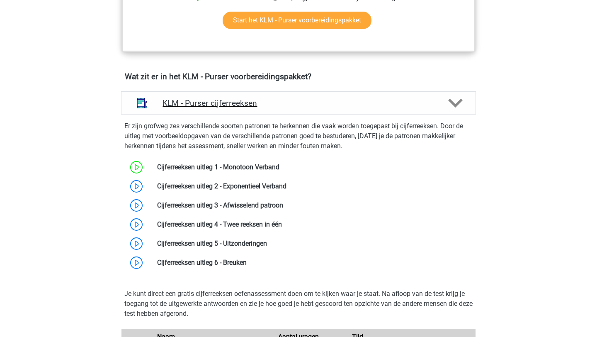
click at [220, 104] on h4 "KLM - Purser cijferreeksen" at bounding box center [298, 103] width 272 height 10
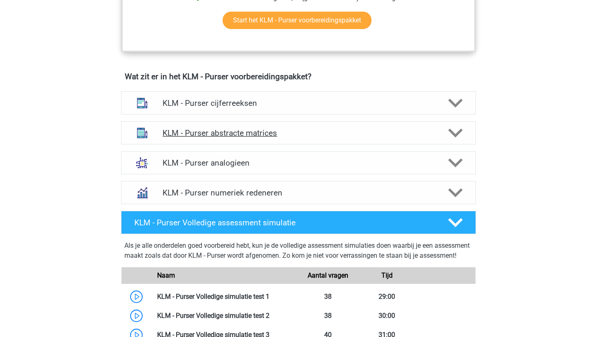
click at [285, 136] on h4 "KLM - Purser abstracte matrices" at bounding box center [298, 133] width 272 height 10
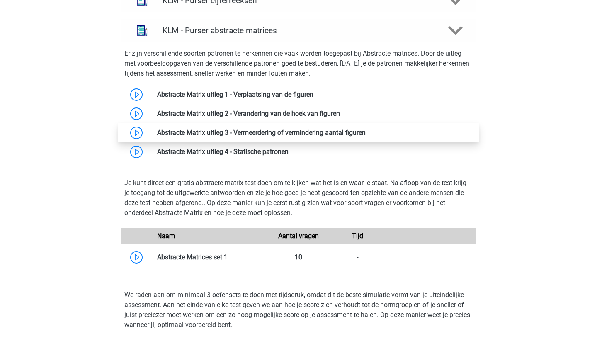
scroll to position [662, 0]
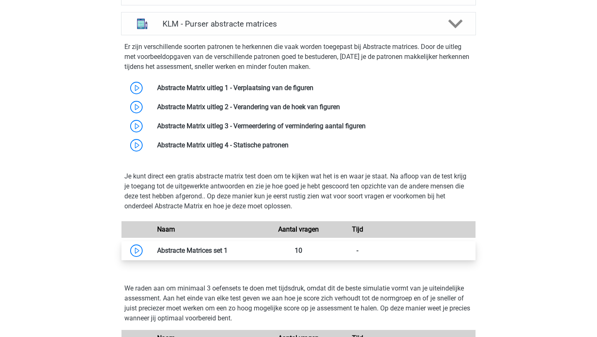
click at [228, 249] on link at bounding box center [228, 250] width 0 height 8
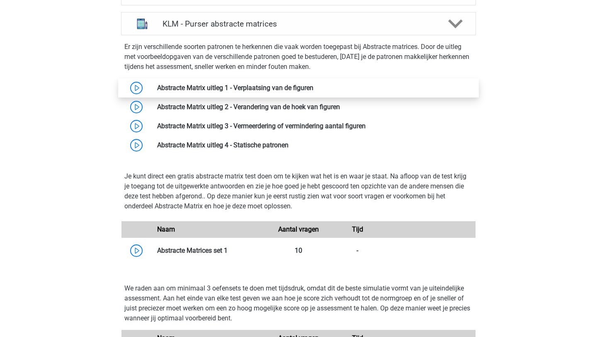
click at [313, 89] on link at bounding box center [313, 88] width 0 height 8
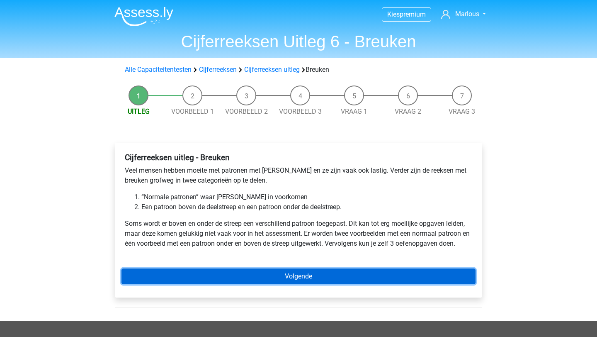
click at [238, 276] on link "Volgende" at bounding box center [298, 276] width 354 height 16
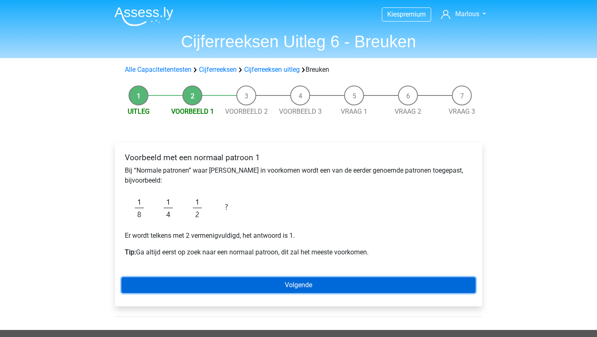
click at [250, 286] on link "Volgende" at bounding box center [298, 285] width 354 height 16
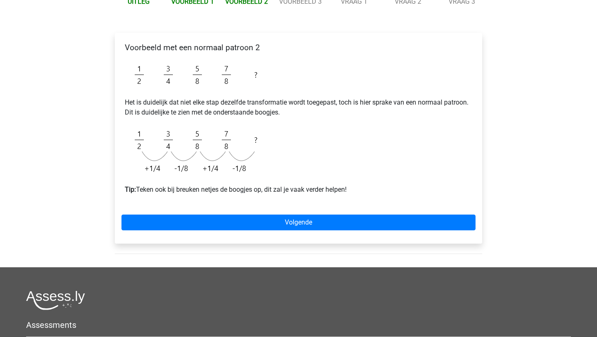
scroll to position [112, 0]
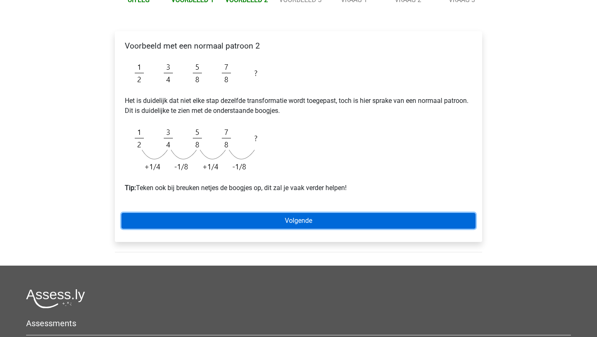
click at [344, 219] on link "Volgende" at bounding box center [298, 221] width 354 height 16
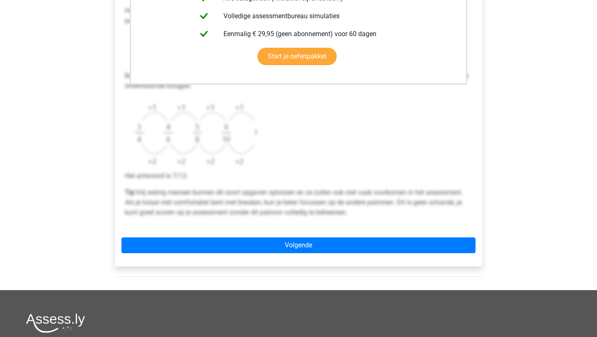
scroll to position [249, 0]
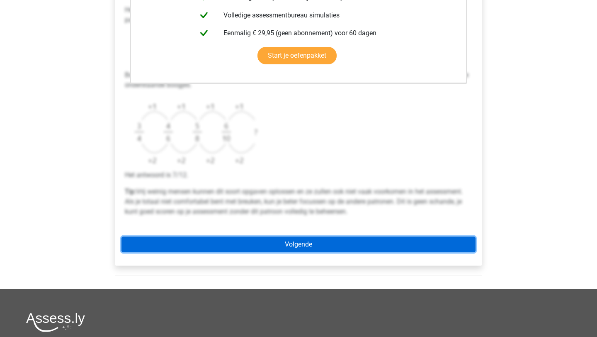
click at [317, 242] on link "Volgende" at bounding box center [298, 244] width 354 height 16
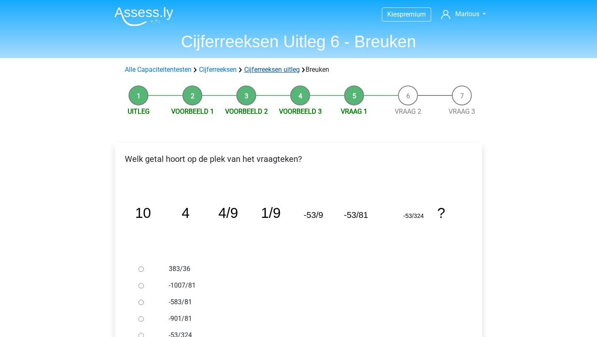
click at [260, 72] on link "Cijferreeksen uitleg" at bounding box center [272, 69] width 56 height 8
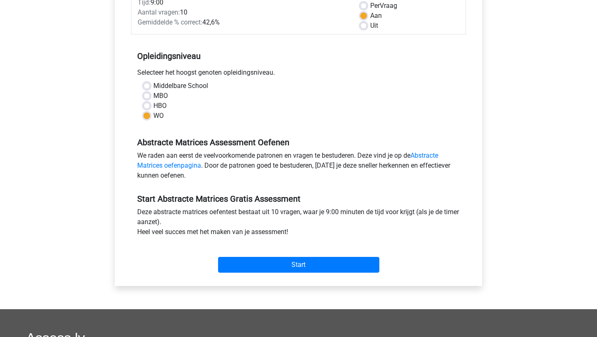
scroll to position [132, 0]
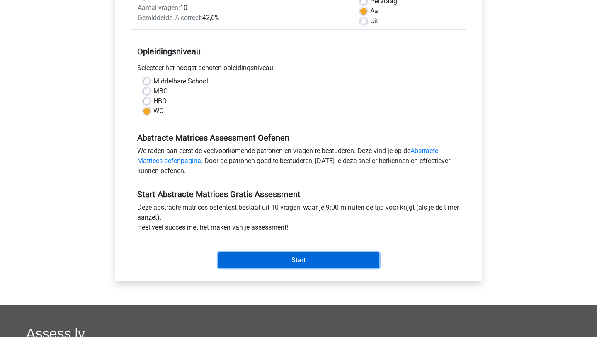
click at [247, 255] on input "Start" at bounding box center [298, 260] width 161 height 16
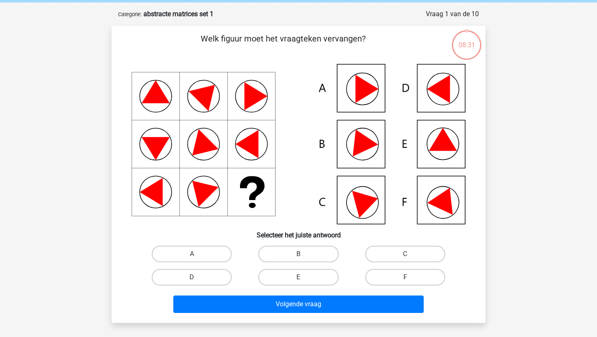
scroll to position [33, 0]
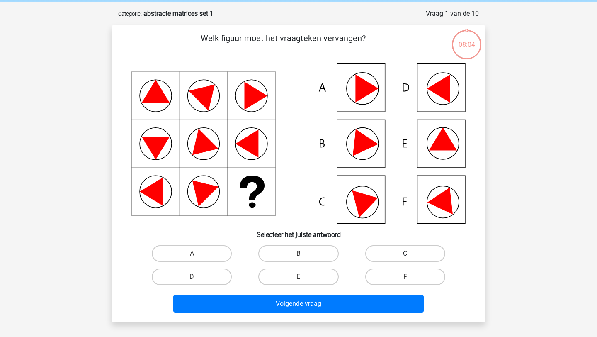
click at [404, 247] on label "C" at bounding box center [405, 253] width 80 height 17
click at [405, 253] on input "C" at bounding box center [407, 255] width 5 height 5
radio input "true"
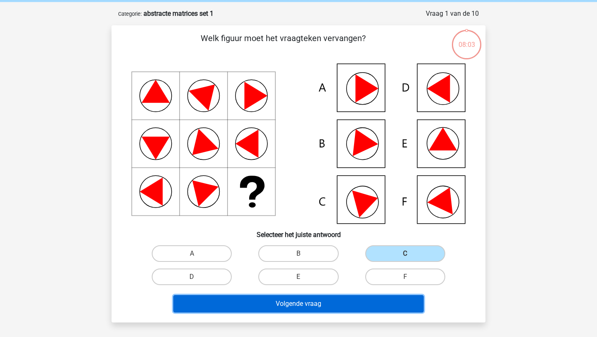
click at [318, 312] on button "Volgende vraag" at bounding box center [298, 303] width 251 height 17
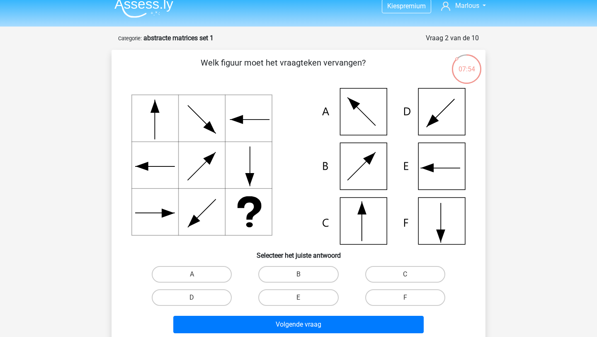
scroll to position [0, 0]
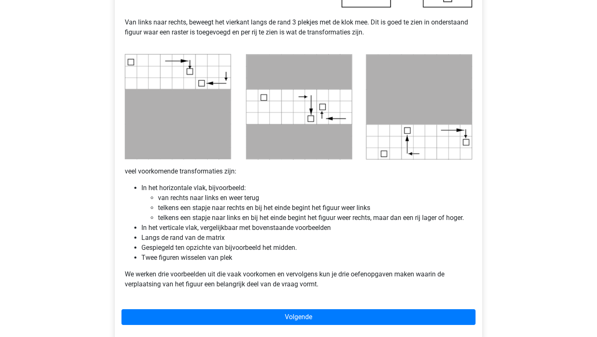
scroll to position [433, 0]
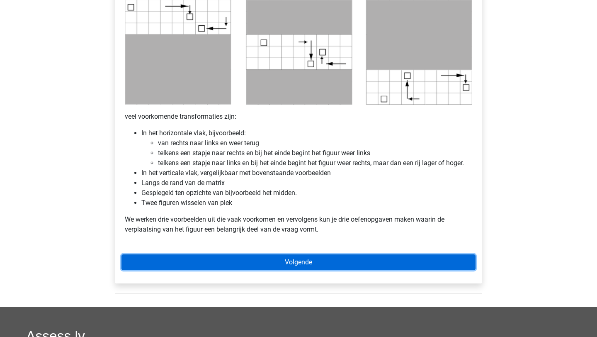
click at [279, 261] on link "Volgende" at bounding box center [298, 262] width 354 height 16
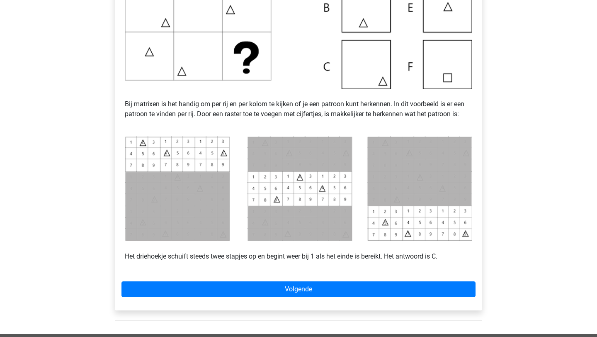
scroll to position [269, 0]
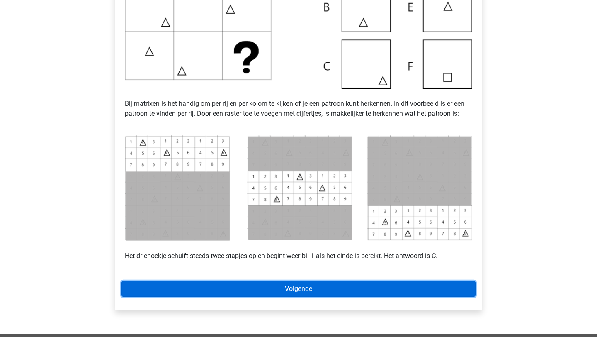
click at [323, 289] on link "Volgende" at bounding box center [298, 289] width 354 height 16
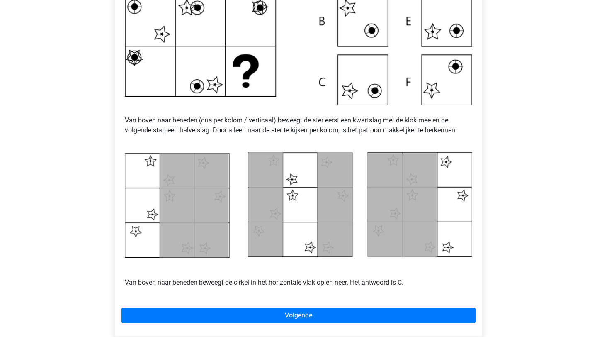
scroll to position [266, 0]
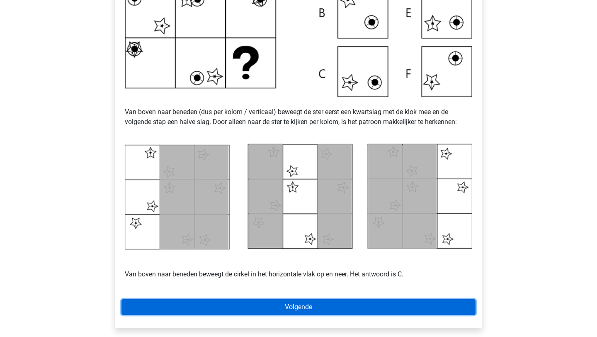
click at [303, 302] on link "Volgende" at bounding box center [298, 307] width 354 height 16
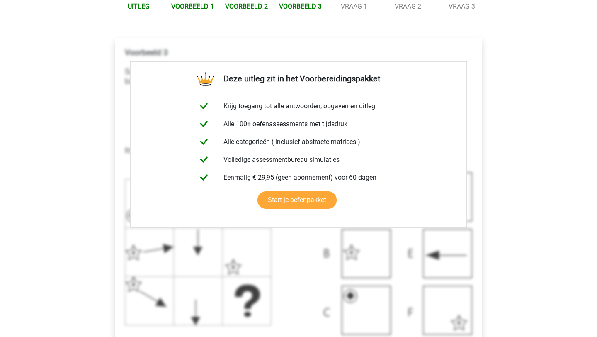
scroll to position [266, 0]
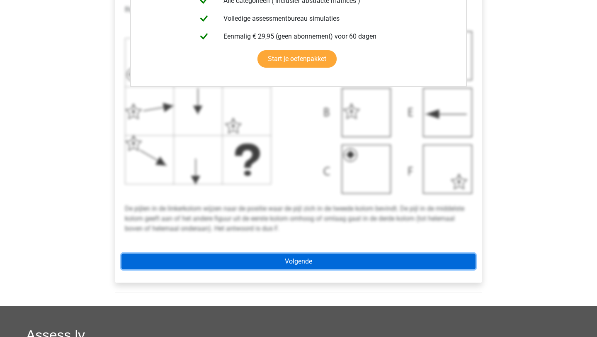
click at [327, 259] on link "Volgende" at bounding box center [298, 261] width 354 height 16
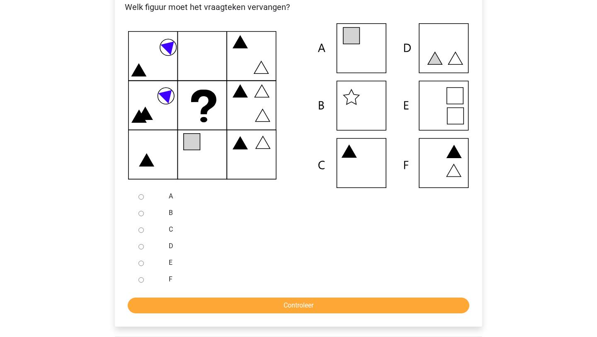
scroll to position [173, 0]
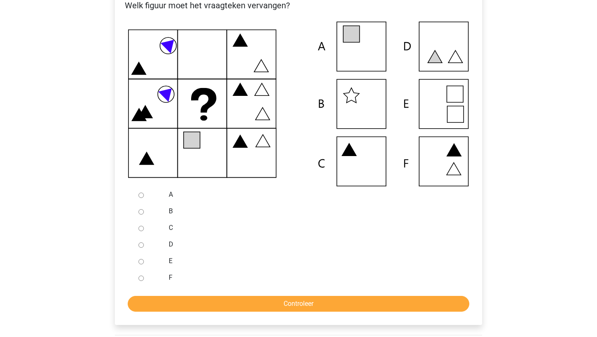
click at [143, 196] on input "A" at bounding box center [140, 194] width 5 height 5
radio input "true"
click at [215, 304] on input "Controleer" at bounding box center [299, 304] width 342 height 16
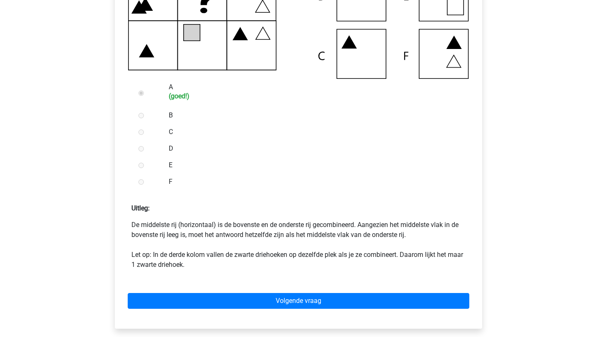
scroll to position [282, 0]
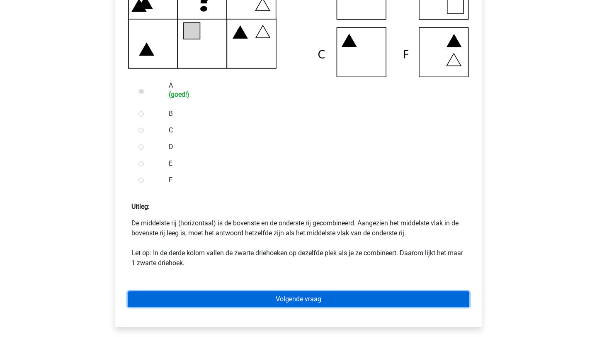
click at [238, 296] on link "Volgende vraag" at bounding box center [299, 299] width 342 height 16
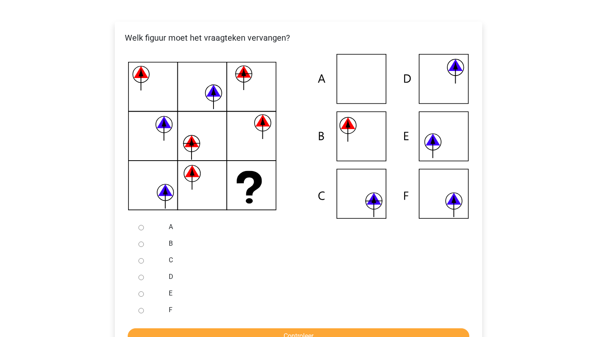
scroll to position [145, 0]
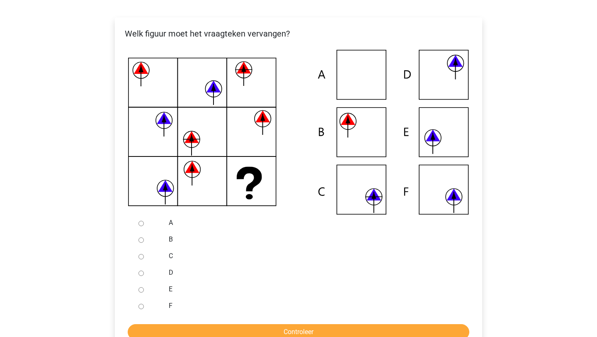
click at [141, 305] on input "F" at bounding box center [140, 305] width 5 height 5
radio input "true"
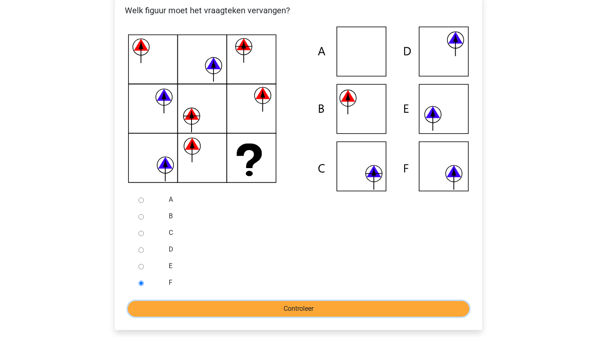
click at [153, 313] on input "Controleer" at bounding box center [299, 309] width 342 height 16
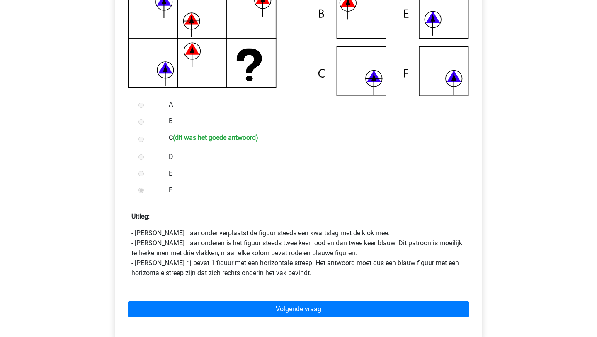
scroll to position [269, 0]
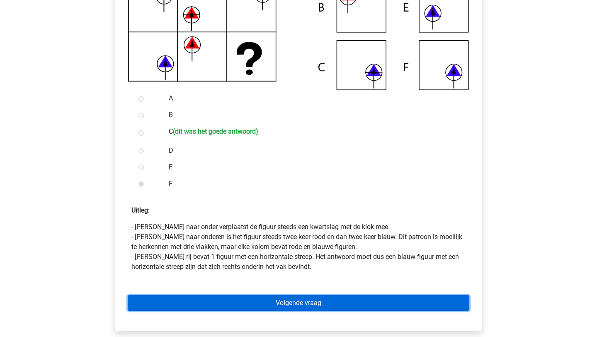
click at [240, 299] on link "Volgende vraag" at bounding box center [299, 303] width 342 height 16
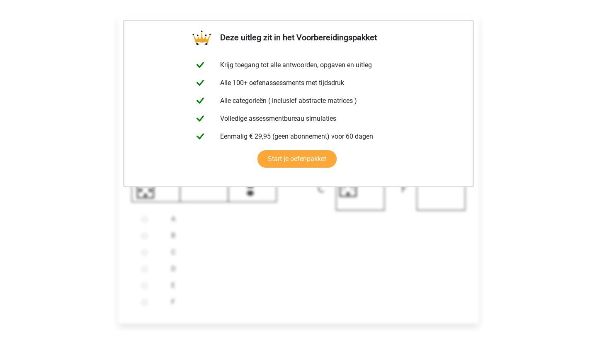
scroll to position [281, 0]
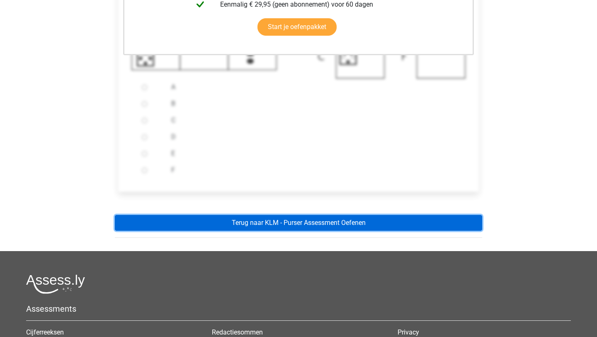
click at [307, 215] on link "Terug naar KLM - Purser Assessment Oefenen" at bounding box center [298, 223] width 367 height 16
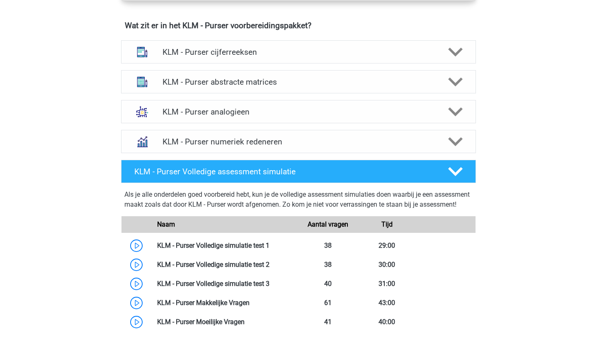
scroll to position [628, 0]
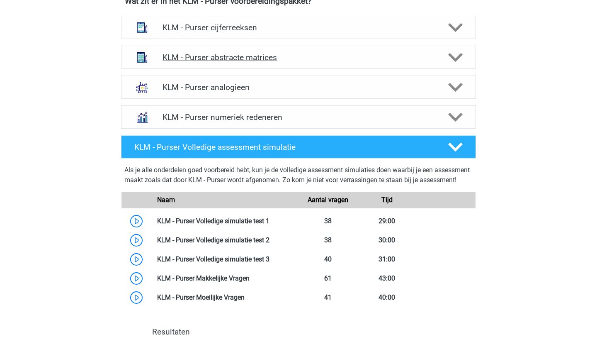
click at [308, 54] on h4 "KLM - Purser abstracte matrices" at bounding box center [298, 58] width 272 height 10
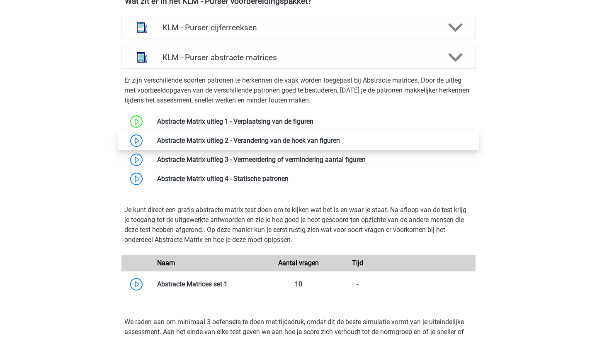
click at [340, 144] on link at bounding box center [340, 140] width 0 height 8
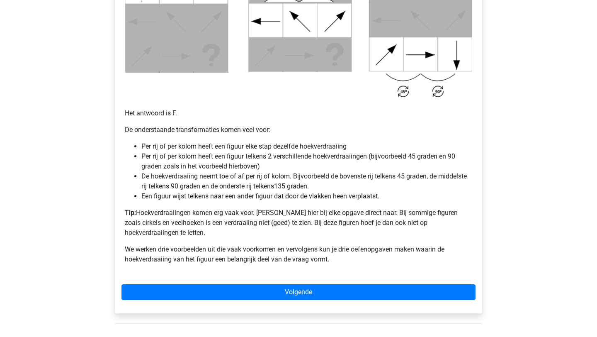
scroll to position [488, 0]
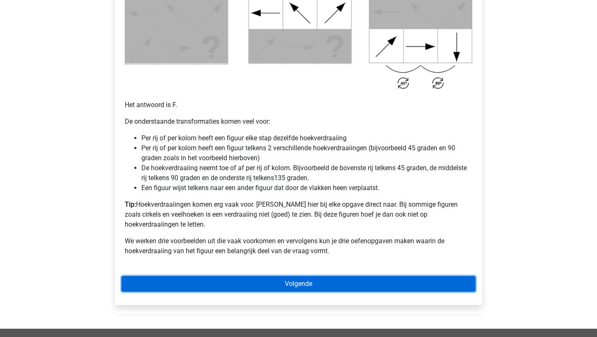
click at [304, 276] on link "Volgende" at bounding box center [298, 284] width 354 height 16
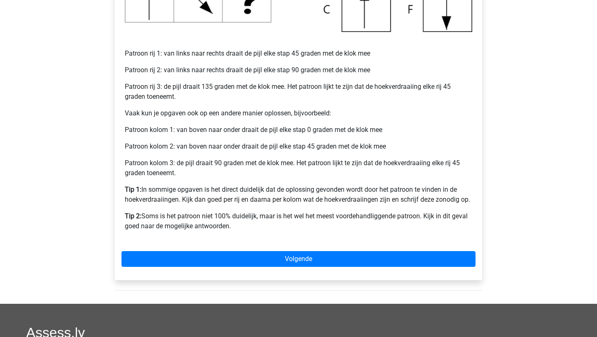
scroll to position [329, 0]
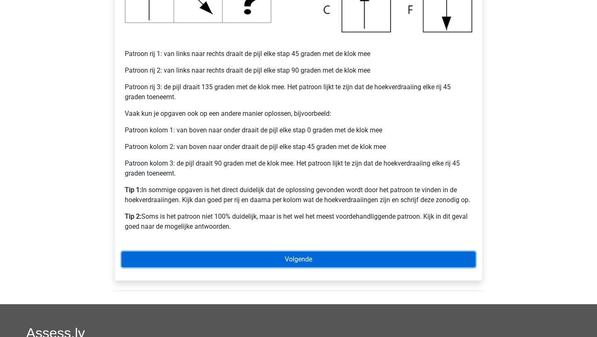
click at [315, 256] on link "Volgende" at bounding box center [298, 259] width 354 height 16
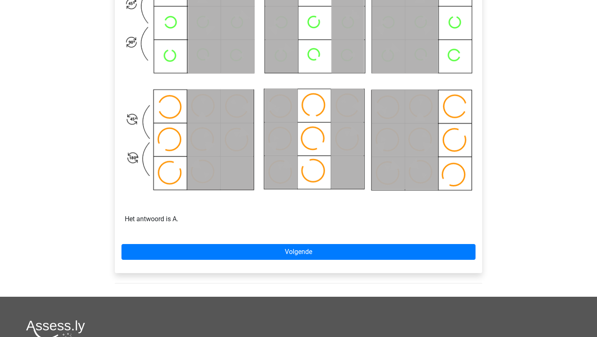
scroll to position [440, 0]
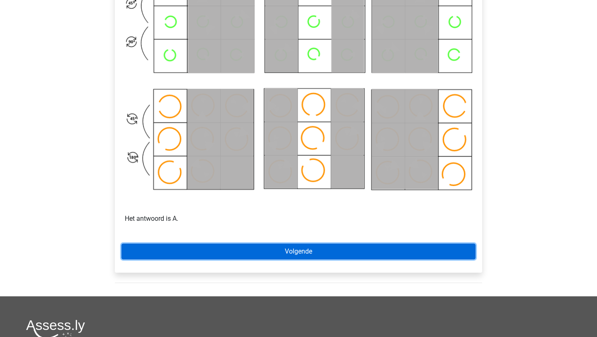
click at [315, 256] on link "Volgende" at bounding box center [298, 251] width 354 height 16
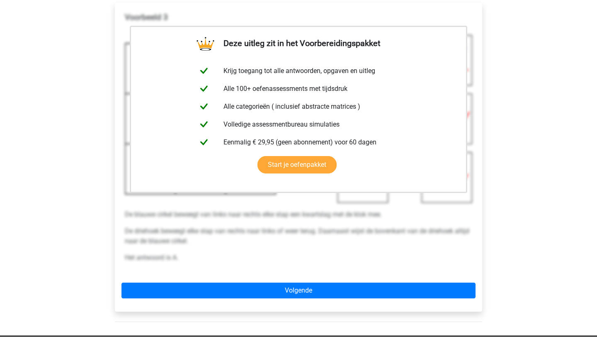
scroll to position [165, 0]
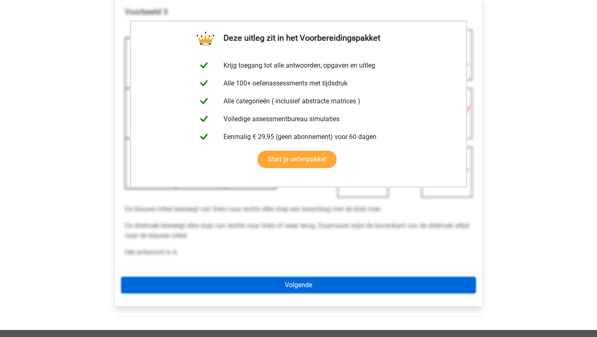
click at [281, 279] on link "Volgende" at bounding box center [298, 285] width 354 height 16
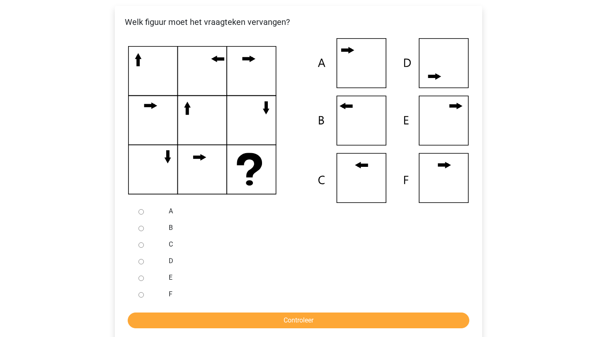
scroll to position [158, 0]
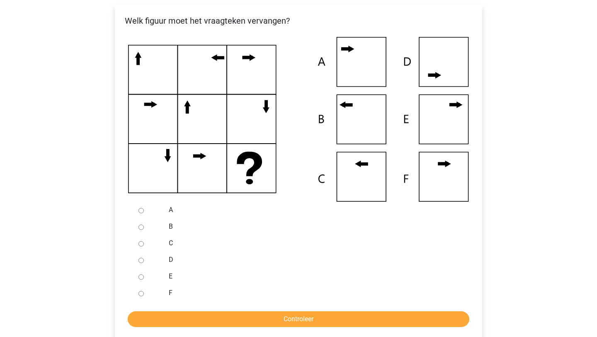
click at [143, 241] on input "C" at bounding box center [140, 243] width 5 height 5
radio input "true"
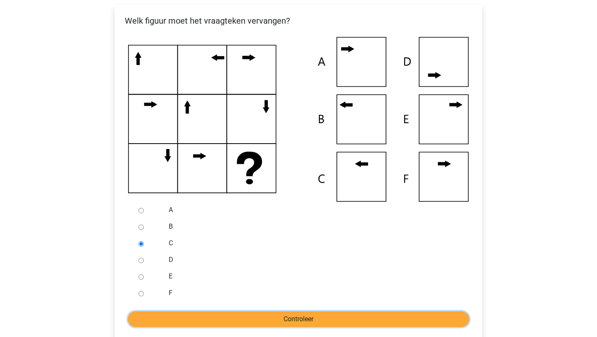
click at [217, 320] on input "Controleer" at bounding box center [299, 319] width 342 height 16
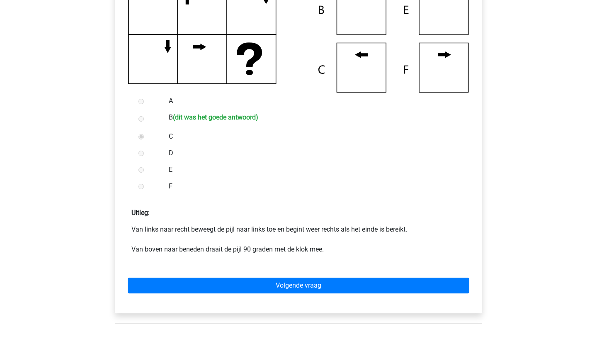
scroll to position [270, 0]
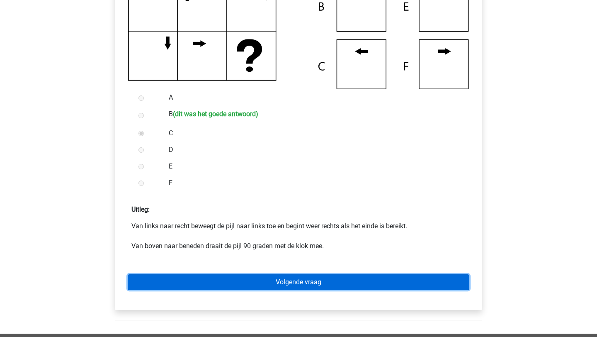
click at [294, 286] on link "Volgende vraag" at bounding box center [299, 282] width 342 height 16
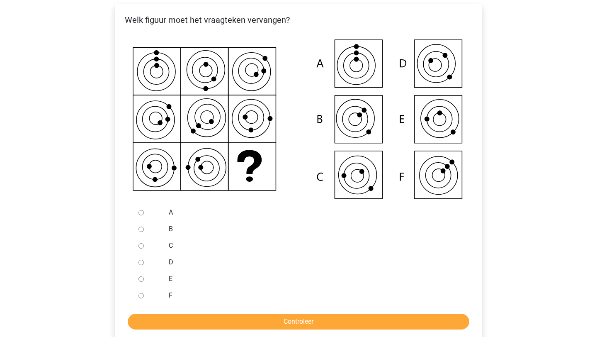
scroll to position [163, 0]
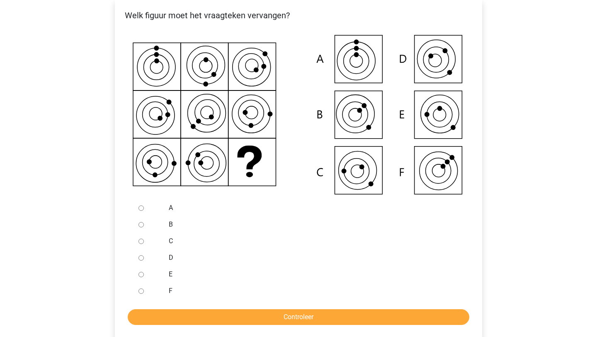
click at [143, 242] on input "C" at bounding box center [140, 240] width 5 height 5
radio input "true"
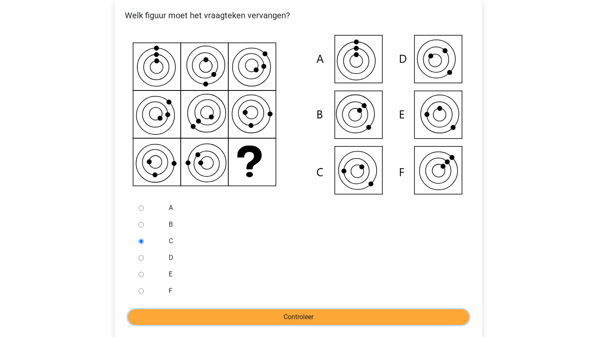
click at [215, 312] on input "Controleer" at bounding box center [299, 317] width 342 height 16
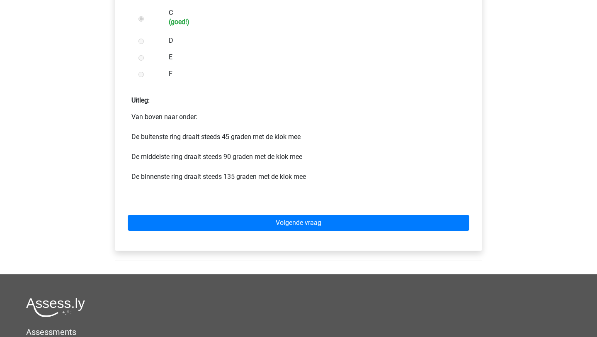
scroll to position [428, 0]
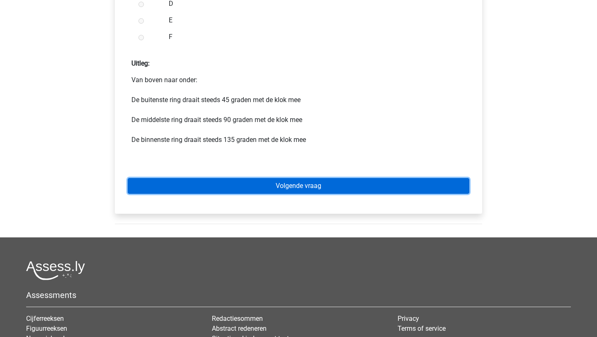
click at [337, 188] on link "Volgende vraag" at bounding box center [299, 186] width 342 height 16
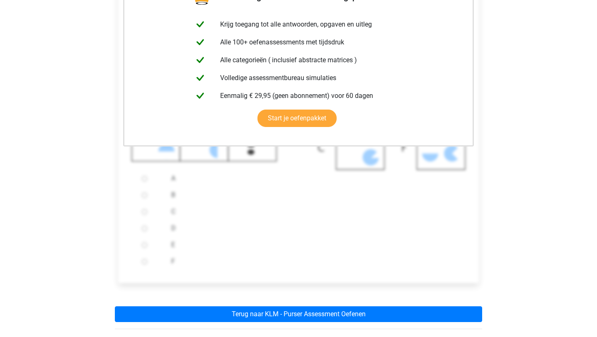
scroll to position [190, 0]
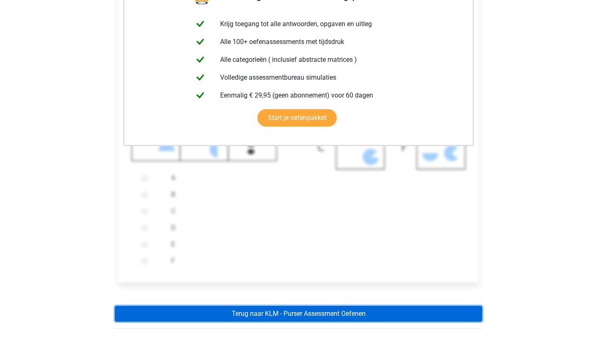
click at [318, 313] on link "Terug naar KLM - Purser Assessment Oefenen" at bounding box center [298, 313] width 367 height 16
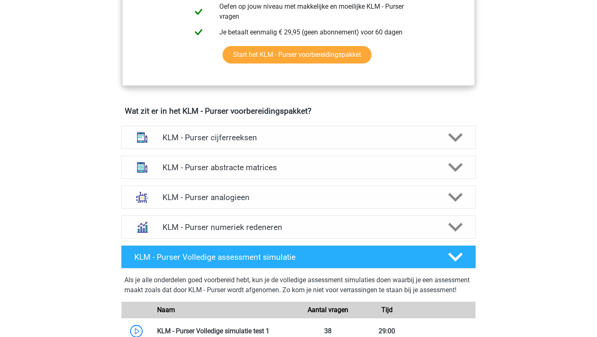
scroll to position [521, 0]
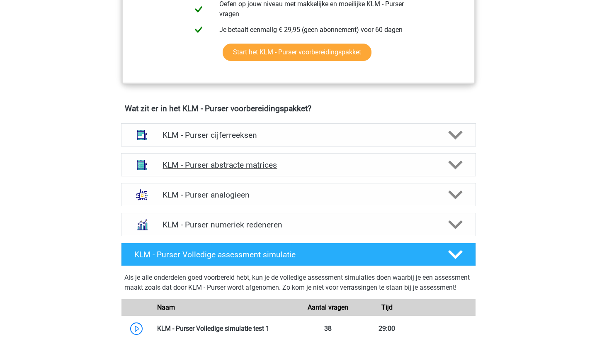
click at [272, 165] on h4 "KLM - Purser abstracte matrices" at bounding box center [298, 165] width 272 height 10
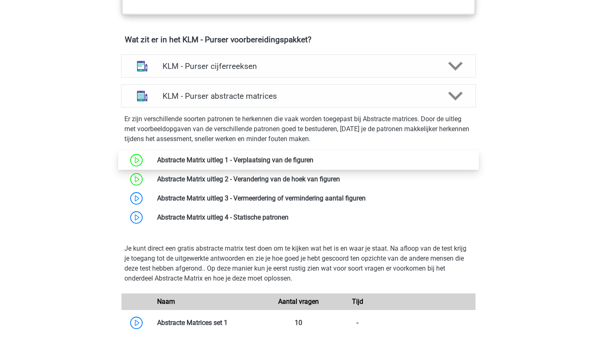
scroll to position [590, 0]
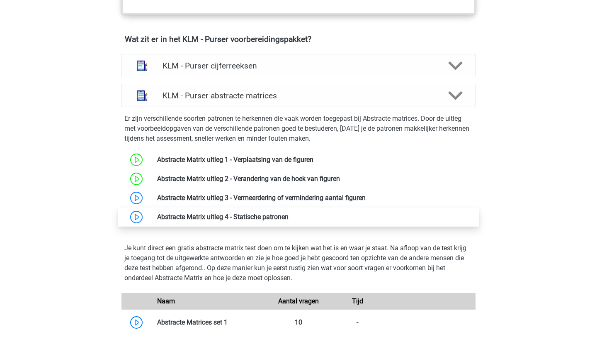
click at [288, 219] on link at bounding box center [288, 217] width 0 height 8
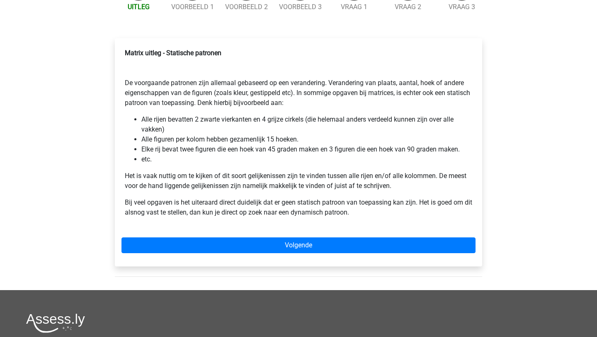
scroll to position [104, 0]
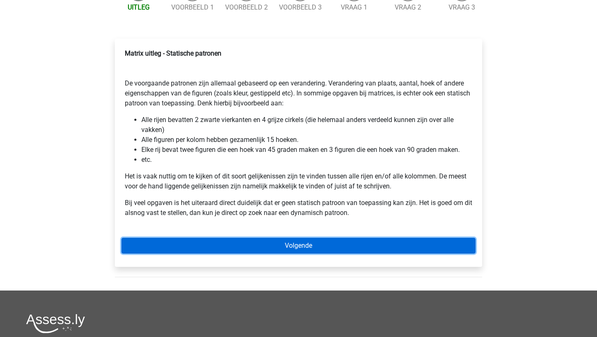
click at [267, 247] on link "Volgende" at bounding box center [298, 246] width 354 height 16
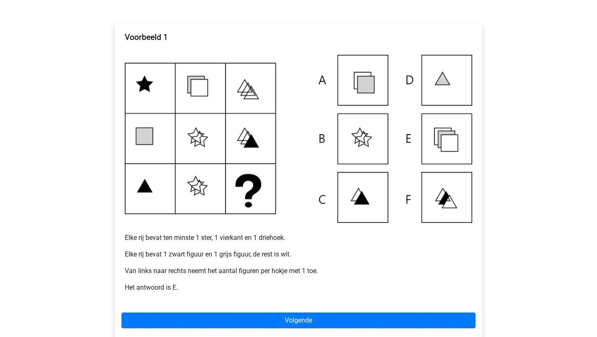
scroll to position [114, 0]
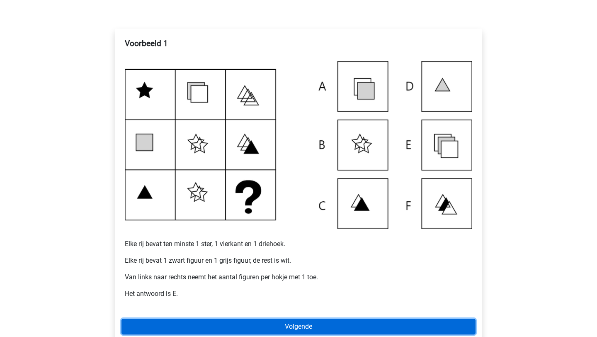
click at [241, 329] on link "Volgende" at bounding box center [298, 326] width 354 height 16
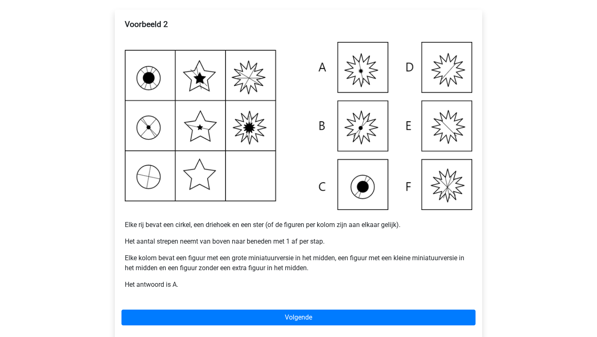
scroll to position [133, 0]
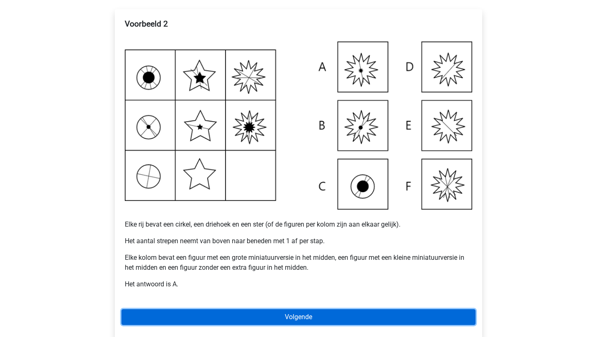
click at [265, 320] on link "Volgende" at bounding box center [298, 317] width 354 height 16
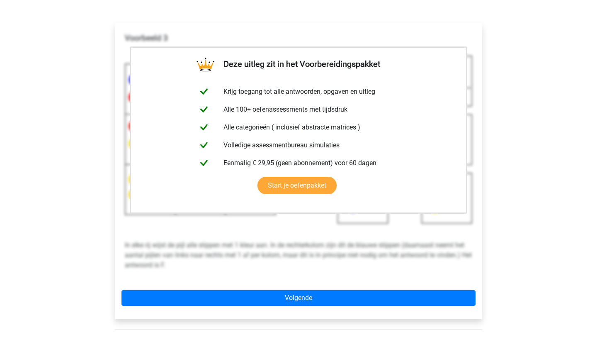
scroll to position [155, 0]
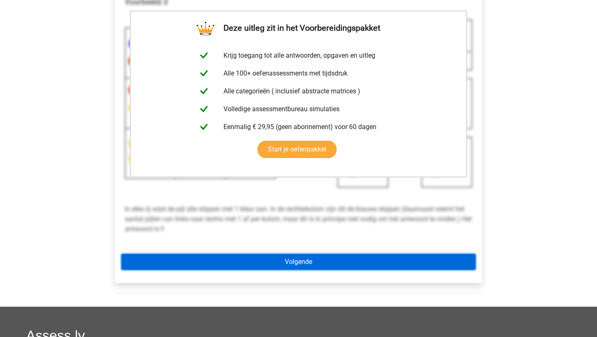
click at [305, 268] on link "Volgende" at bounding box center [298, 262] width 354 height 16
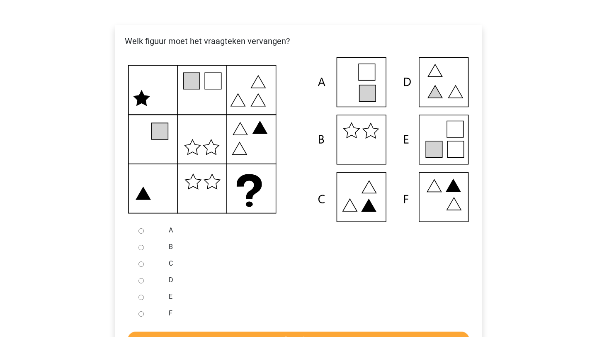
scroll to position [122, 0]
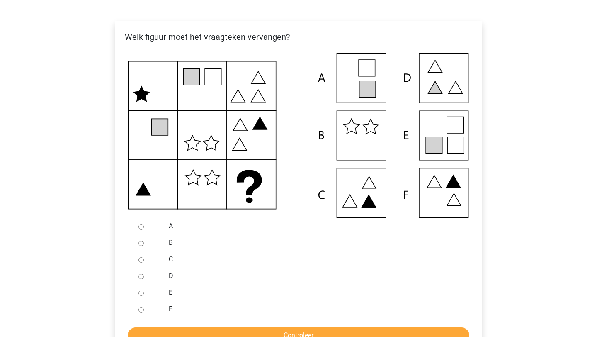
click at [142, 291] on input "E" at bounding box center [140, 292] width 5 height 5
radio input "true"
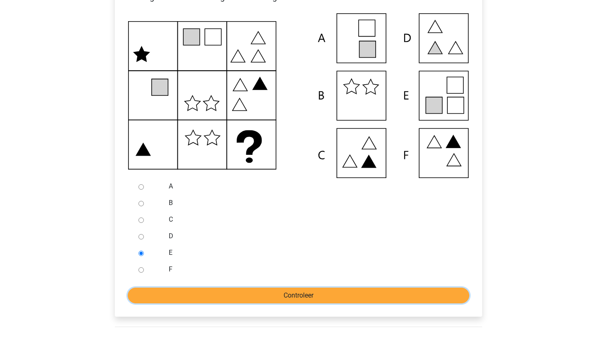
click at [161, 291] on input "Controleer" at bounding box center [299, 295] width 342 height 16
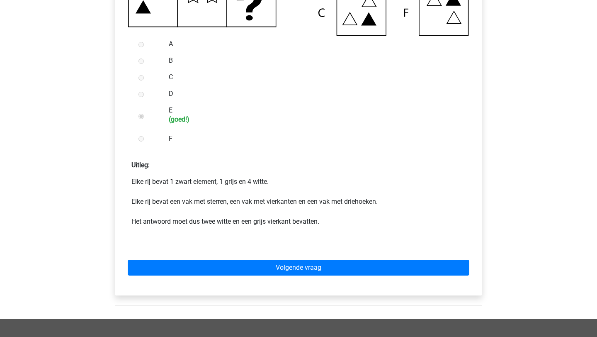
scroll to position [304, 0]
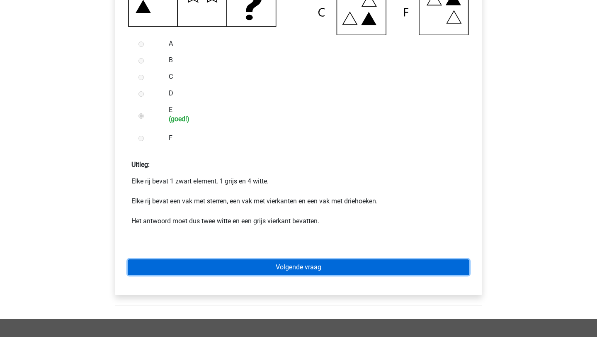
click at [258, 267] on link "Volgende vraag" at bounding box center [299, 267] width 342 height 16
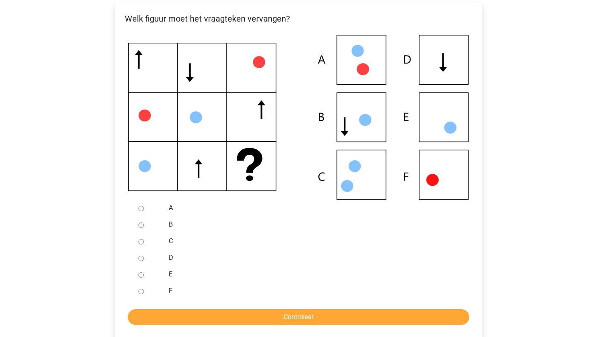
scroll to position [141, 0]
click at [141, 275] on input "E" at bounding box center [140, 274] width 5 height 5
radio input "true"
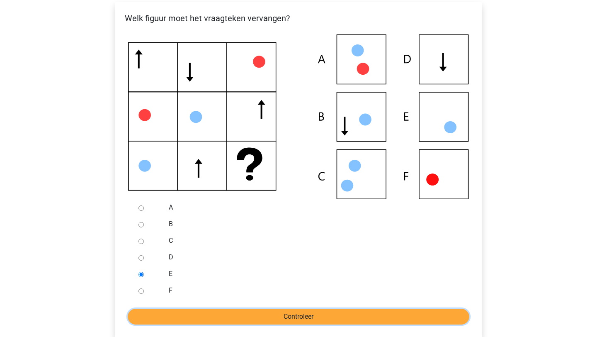
click at [212, 317] on input "Controleer" at bounding box center [299, 316] width 342 height 16
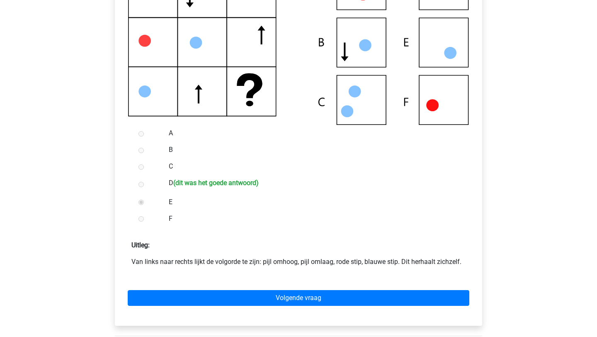
scroll to position [215, 0]
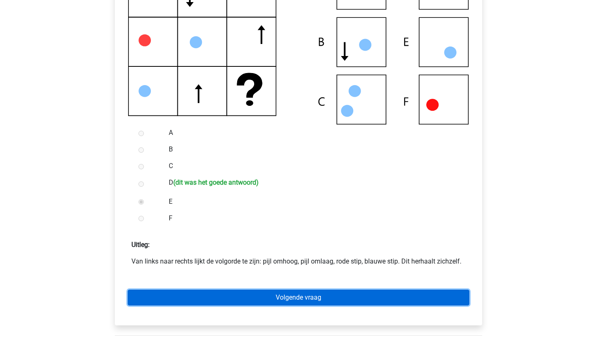
click at [269, 295] on link "Volgende vraag" at bounding box center [299, 297] width 342 height 16
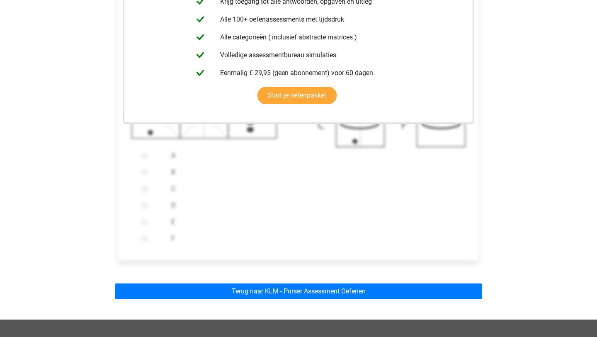
scroll to position [194, 0]
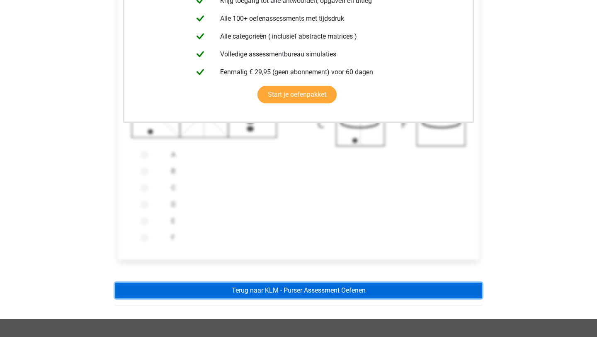
click at [287, 286] on link "Terug naar KLM - Purser Assessment Oefenen" at bounding box center [298, 290] width 367 height 16
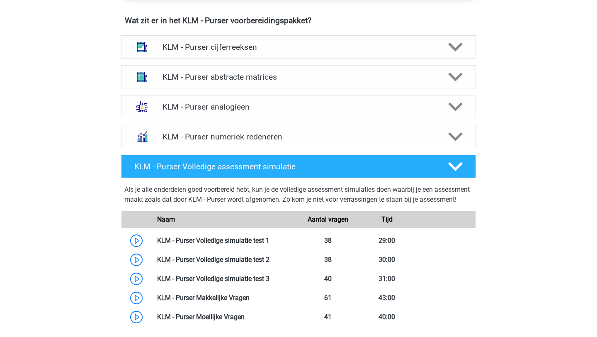
scroll to position [608, 0]
click at [296, 136] on h4 "KLM - Purser numeriek redeneren" at bounding box center [298, 137] width 272 height 10
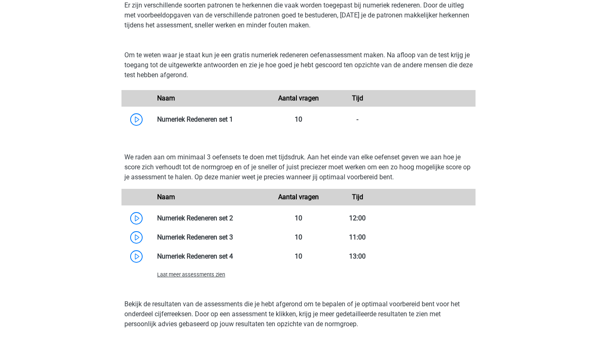
scroll to position [783, 0]
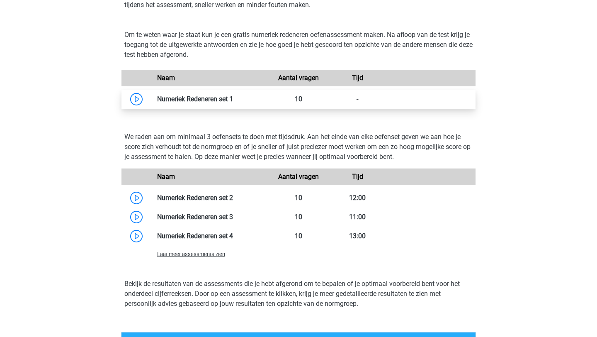
click at [233, 100] on link at bounding box center [233, 99] width 0 height 8
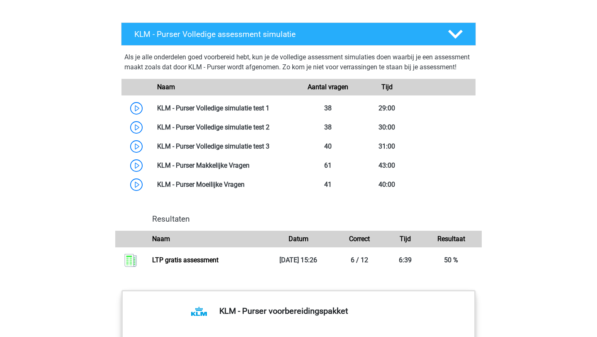
scroll to position [1087, 0]
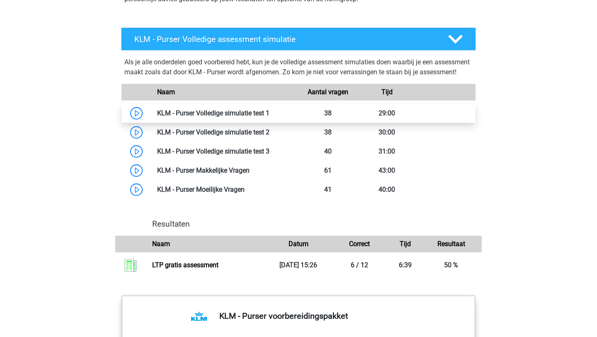
click at [269, 117] on link at bounding box center [269, 113] width 0 height 8
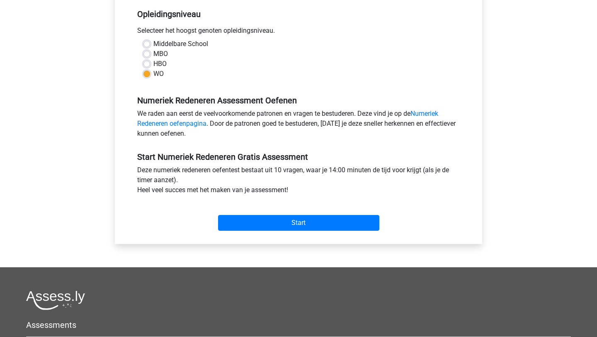
scroll to position [172, 0]
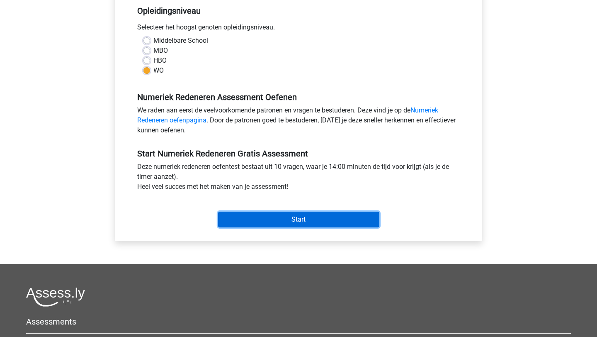
click at [273, 222] on input "Start" at bounding box center [298, 219] width 161 height 16
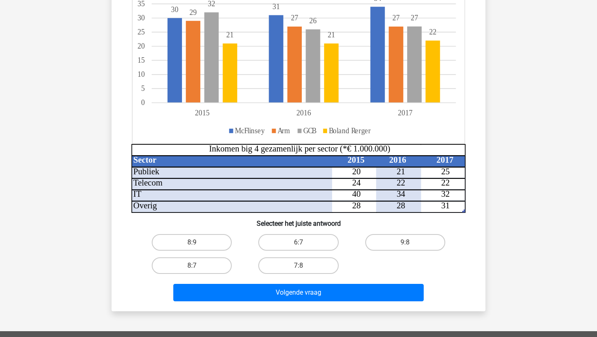
scroll to position [124, 0]
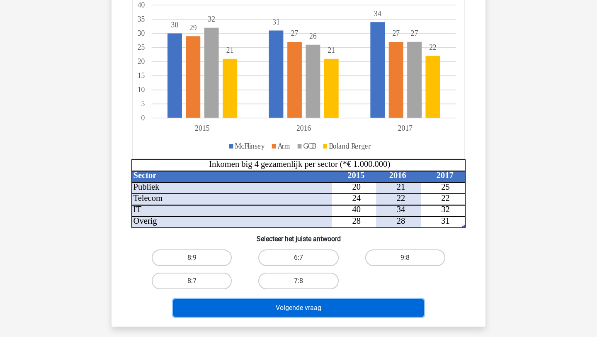
click at [354, 307] on button "Volgende vraag" at bounding box center [298, 307] width 251 height 17
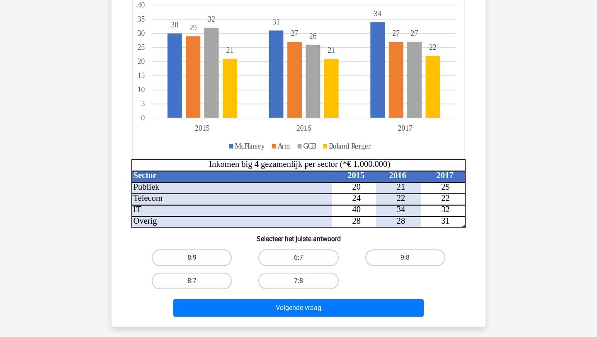
click at [210, 260] on label "8:9" at bounding box center [192, 257] width 80 height 17
click at [197, 260] on input "8:9" at bounding box center [194, 259] width 5 height 5
radio input "true"
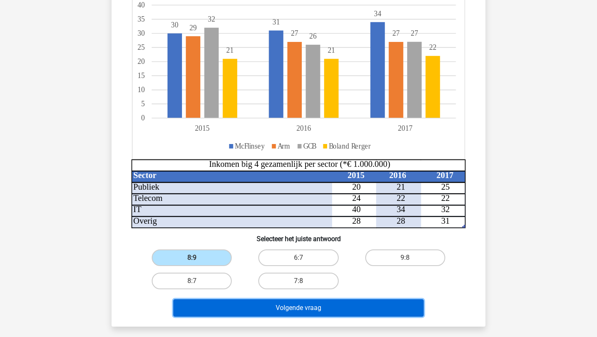
click at [264, 315] on button "Volgende vraag" at bounding box center [298, 307] width 251 height 17
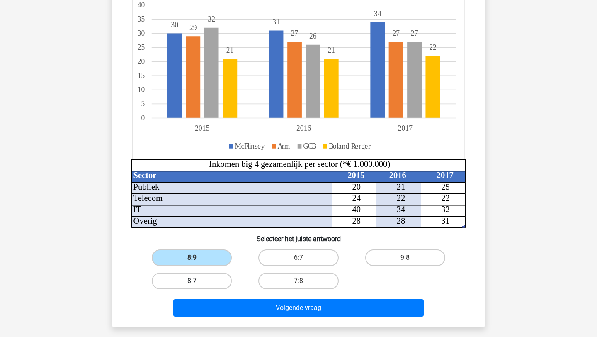
click at [202, 285] on label "8:7" at bounding box center [192, 280] width 80 height 17
click at [197, 285] on input "8:7" at bounding box center [194, 283] width 5 height 5
radio input "true"
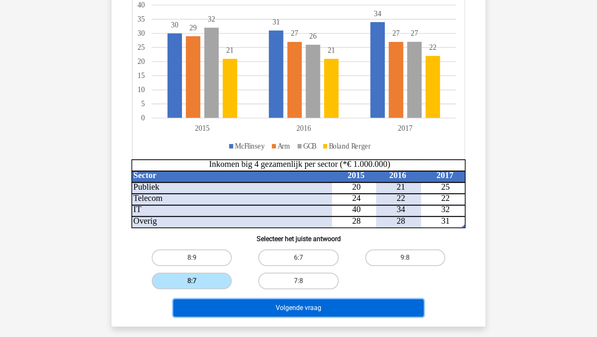
click at [244, 306] on button "Volgende vraag" at bounding box center [298, 307] width 251 height 17
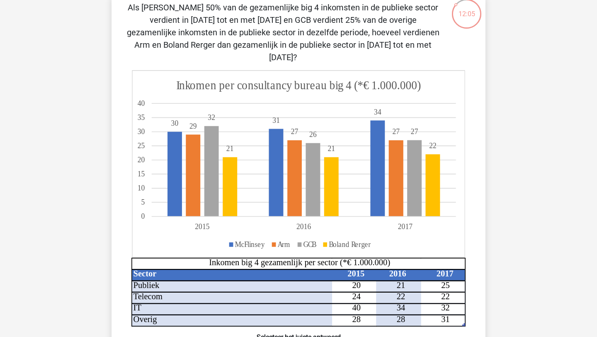
scroll to position [0, 0]
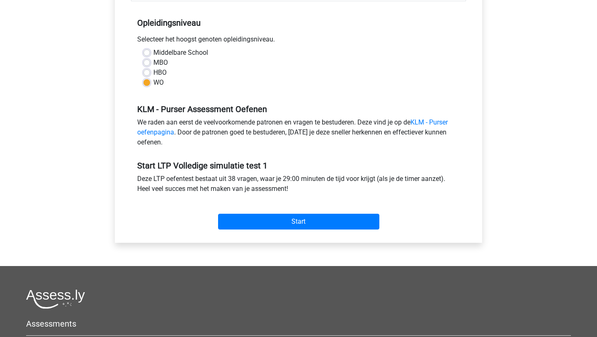
scroll to position [170, 0]
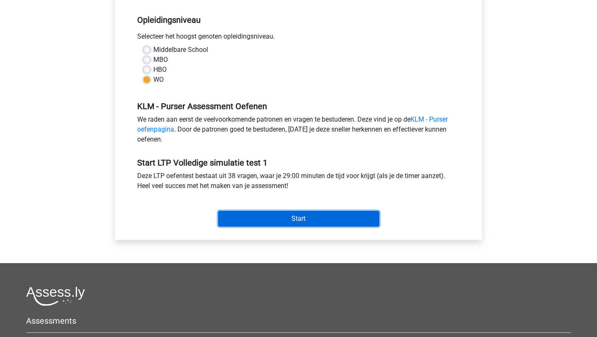
click at [265, 218] on input "Start" at bounding box center [298, 219] width 161 height 16
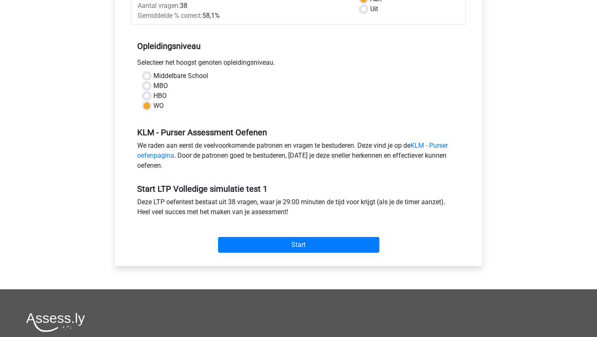
scroll to position [0, 0]
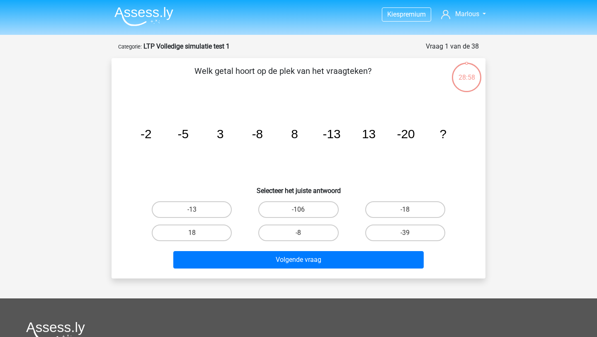
click at [193, 51] on div "Vraag 1 van de 38 Categorie: LTP Volledige simulatie test 1" at bounding box center [298, 46] width 361 height 10
